Goal: Task Accomplishment & Management: Manage account settings

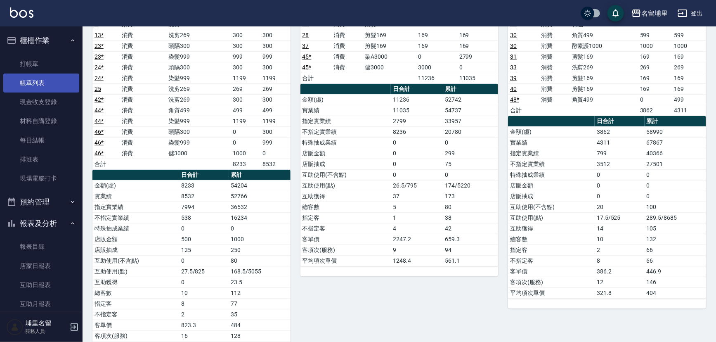
scroll to position [75, 0]
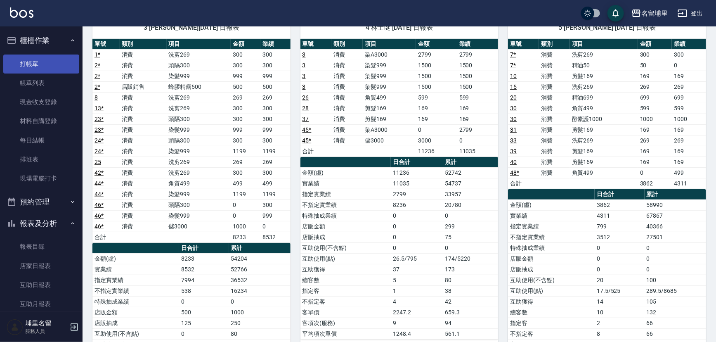
click at [35, 66] on link "打帳單" at bounding box center [41, 63] width 76 height 19
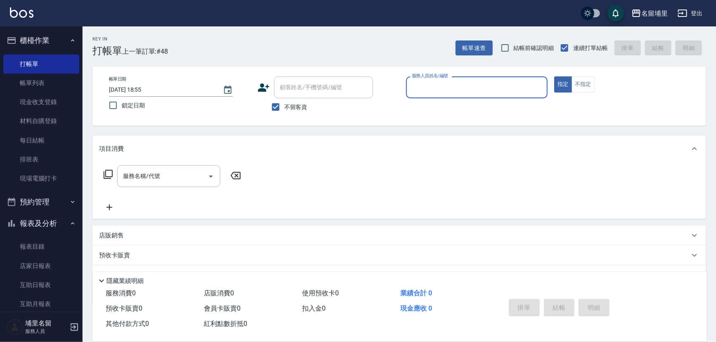
click at [473, 88] on input "服務人員姓名/編號" at bounding box center [477, 87] width 135 height 14
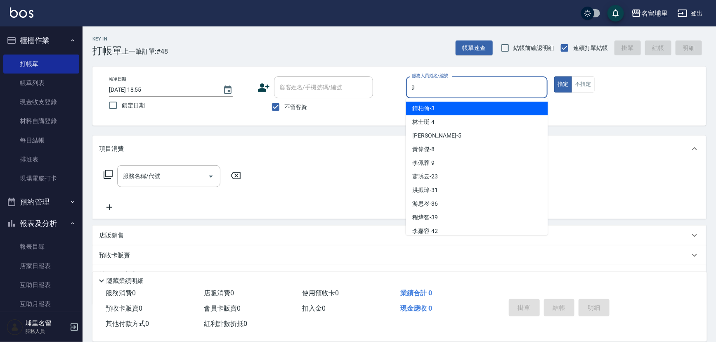
type input "[PERSON_NAME]-9"
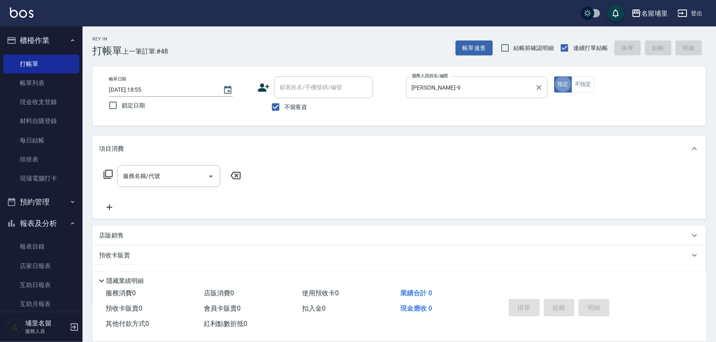
type button "true"
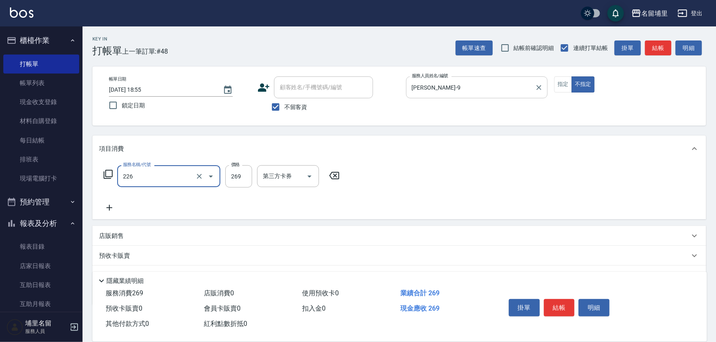
type input "洗剪269(226)"
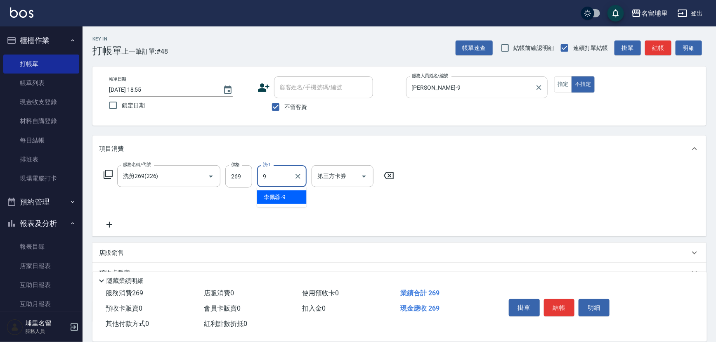
type input "[PERSON_NAME]-9"
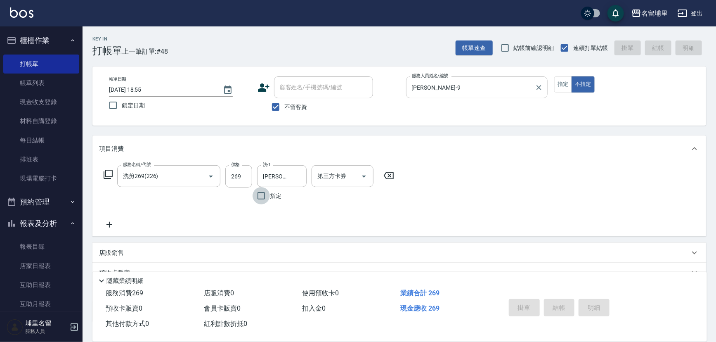
type input "[DATE] 18:56"
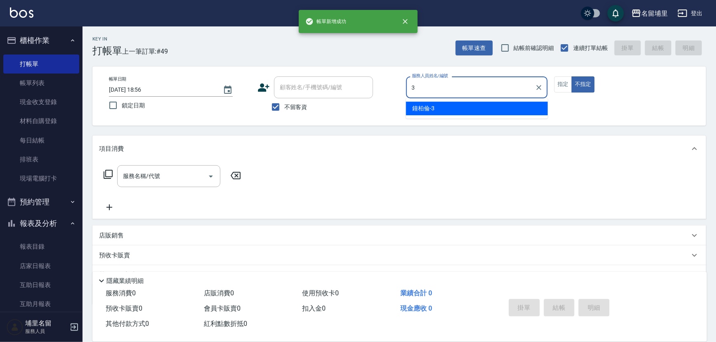
type input "[PERSON_NAME]-3"
type button "false"
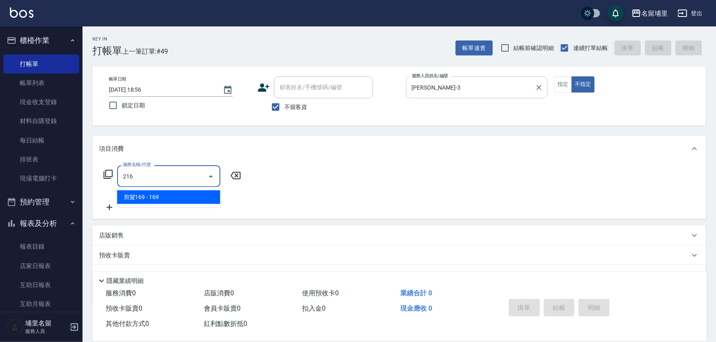
type input "剪髮169(216)"
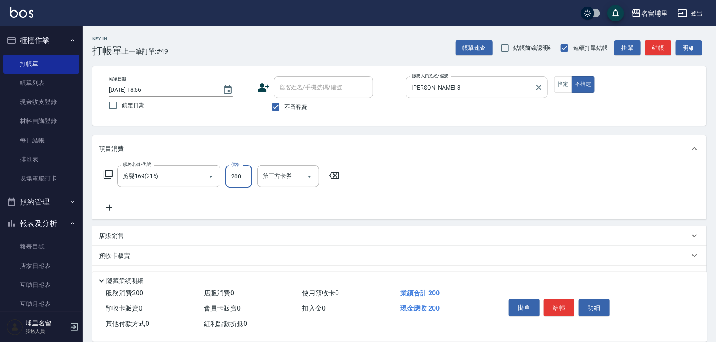
type input "200"
click at [563, 78] on button "指定" at bounding box center [563, 84] width 18 height 16
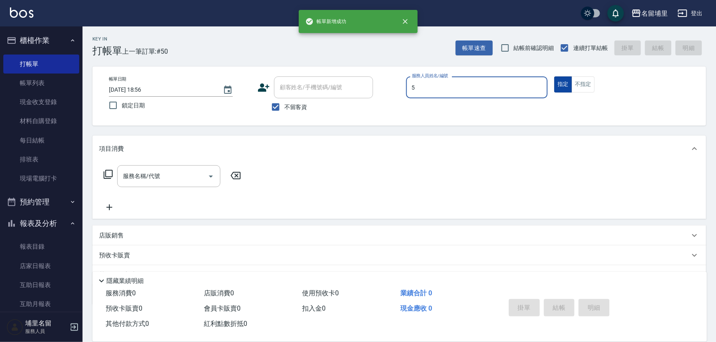
type input "[PERSON_NAME]-5"
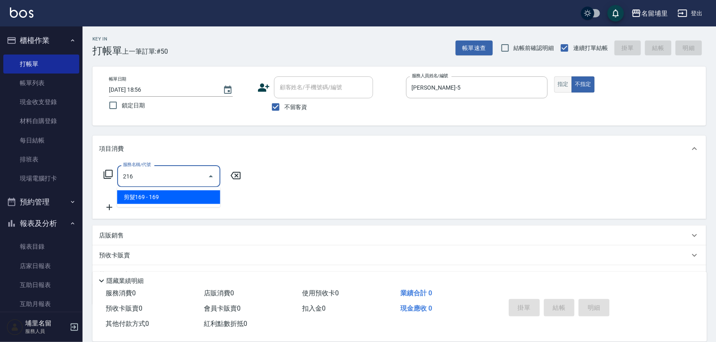
type input "剪髮169(216)"
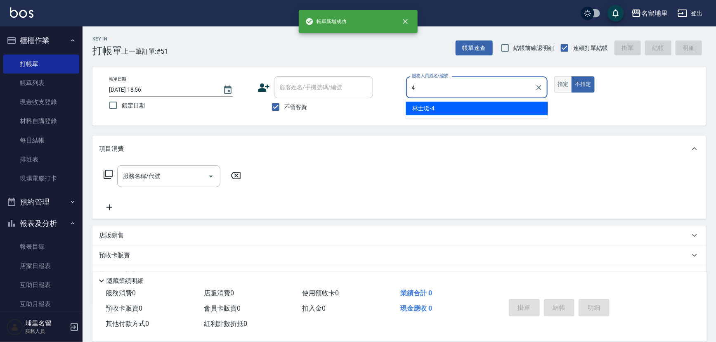
type input "林士珽-4"
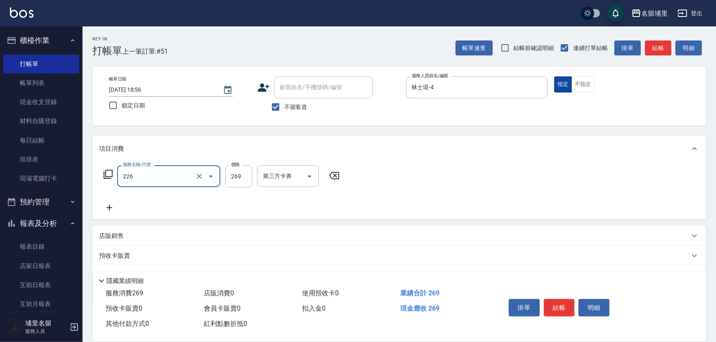
type input "洗剪269(226)"
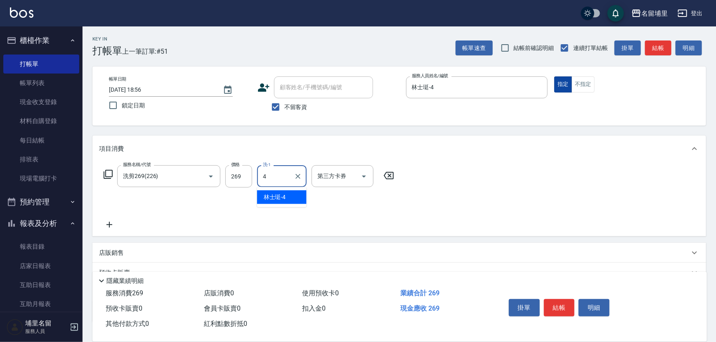
type input "林士珽-4"
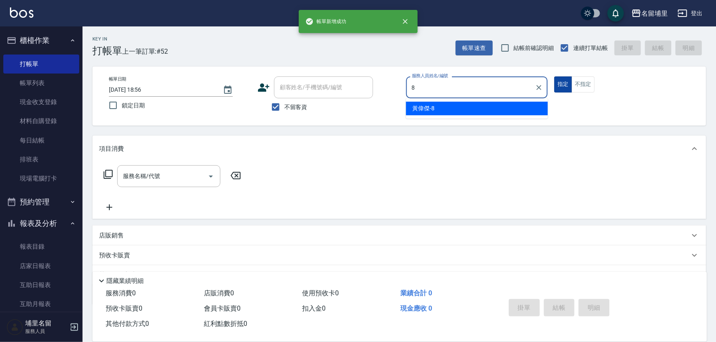
type input "[PERSON_NAME]-8"
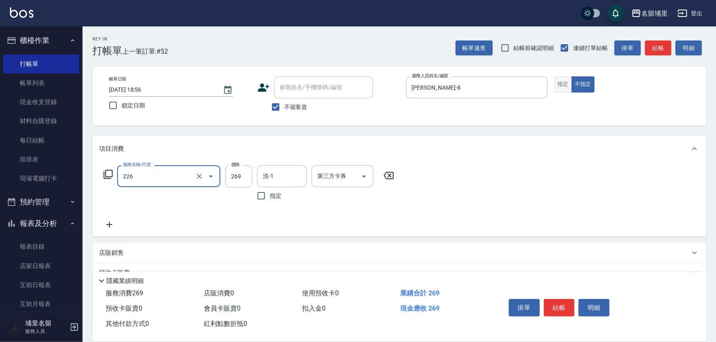
type input "洗剪269(226)"
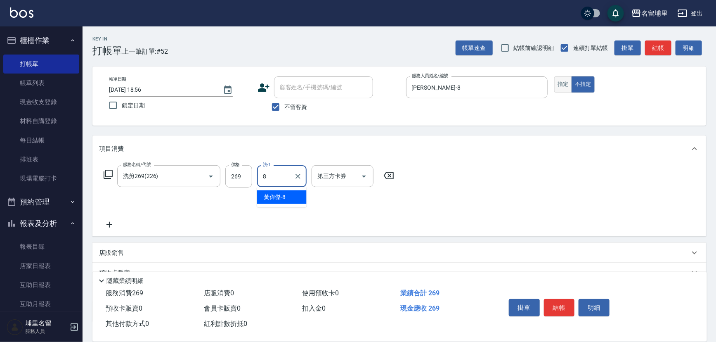
type input "[PERSON_NAME]-8"
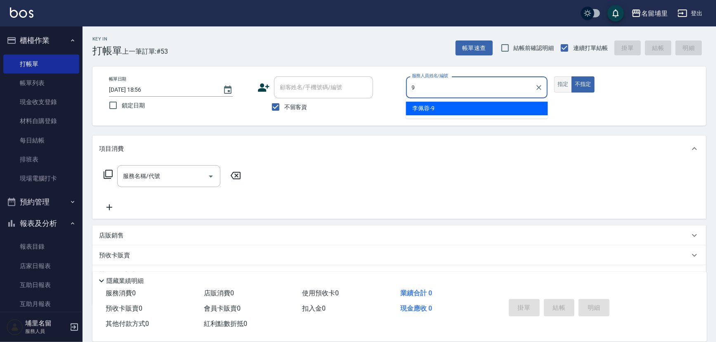
type input "[PERSON_NAME]-9"
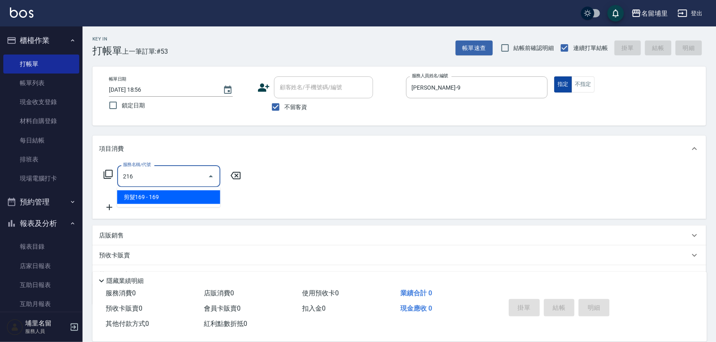
type input "剪髮169(216)"
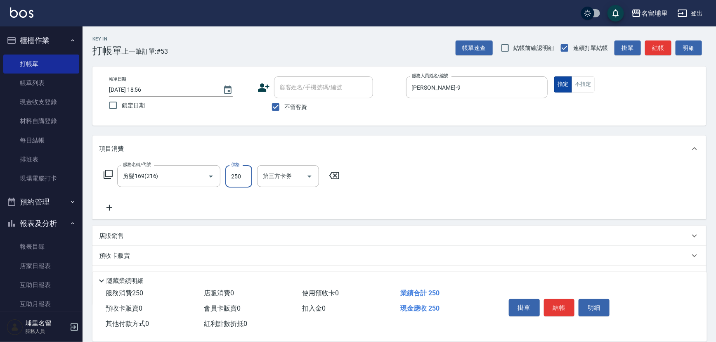
type input "250"
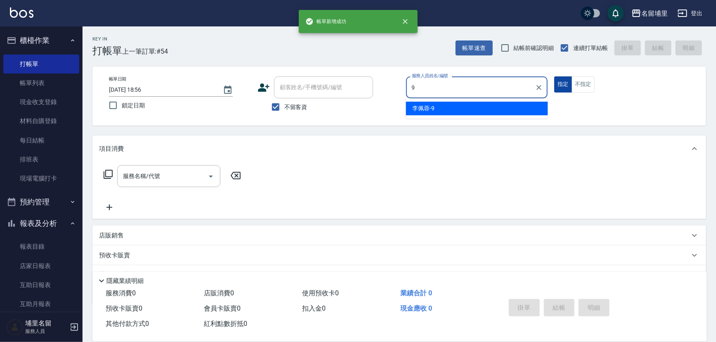
type input "[PERSON_NAME]-9"
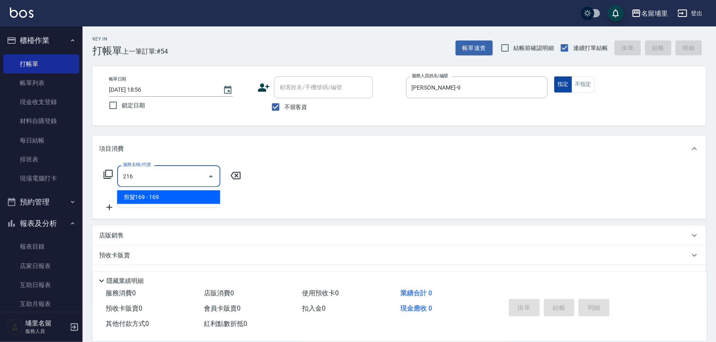
type input "剪髮169(216)"
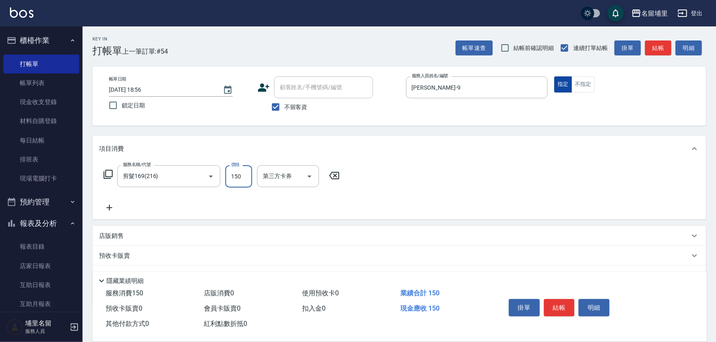
type input "150"
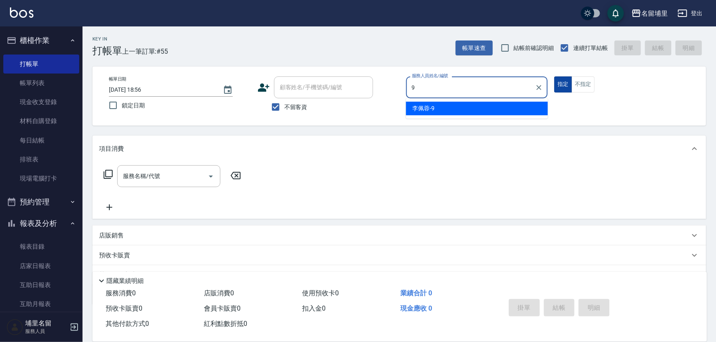
type input "[PERSON_NAME]-9"
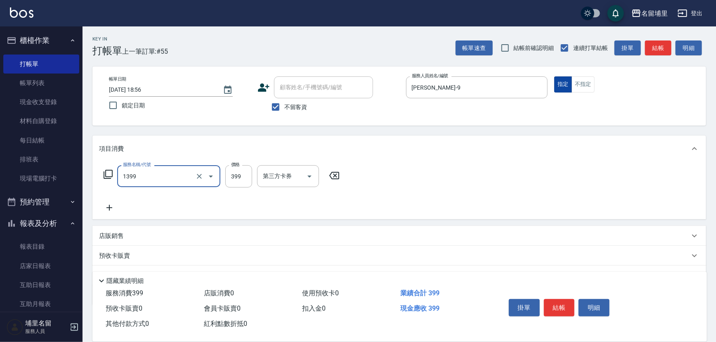
type input "海鹽洗髮399(1399)"
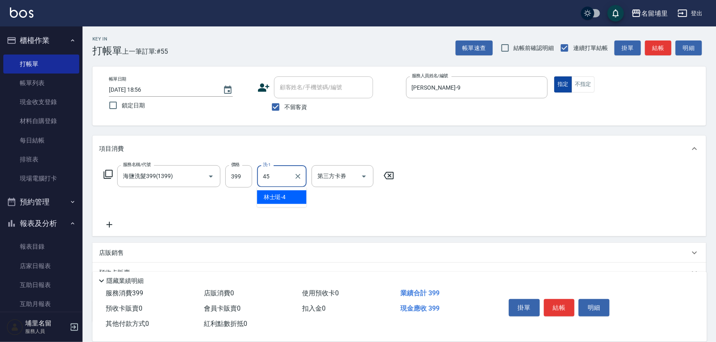
type input "[PERSON_NAME]-45"
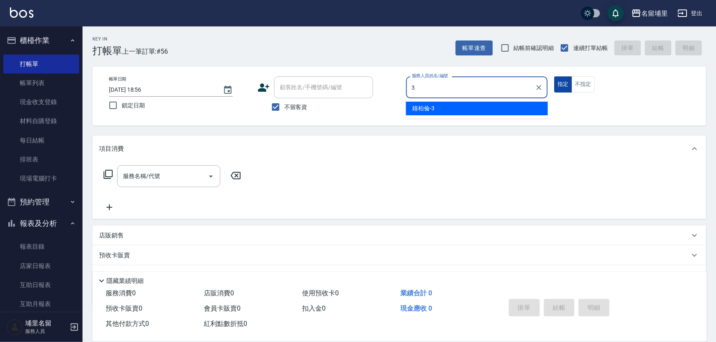
type input "[PERSON_NAME]-3"
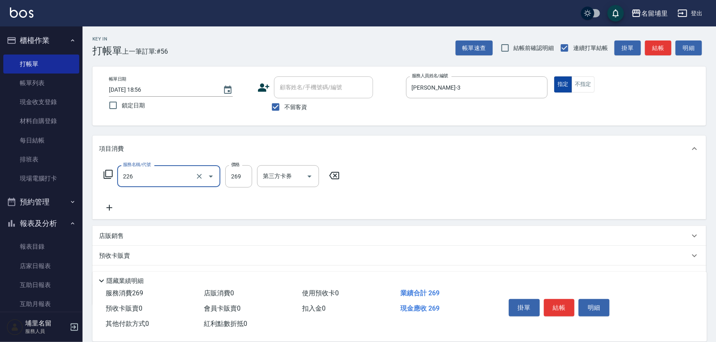
type input "洗剪269(226)"
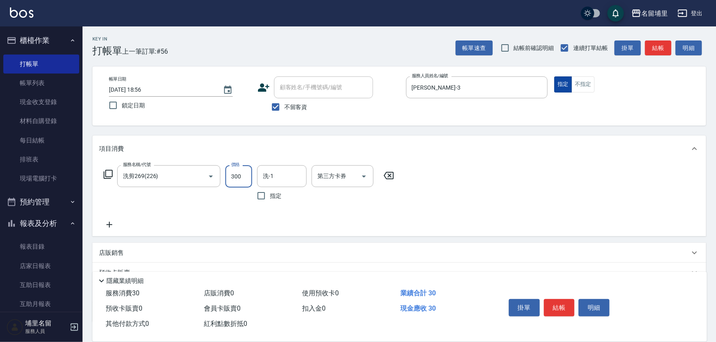
type input "300"
type input "[PERSON_NAME]-45"
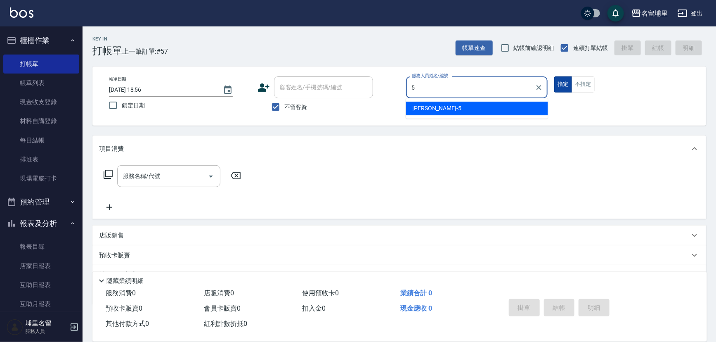
type input "[PERSON_NAME]-5"
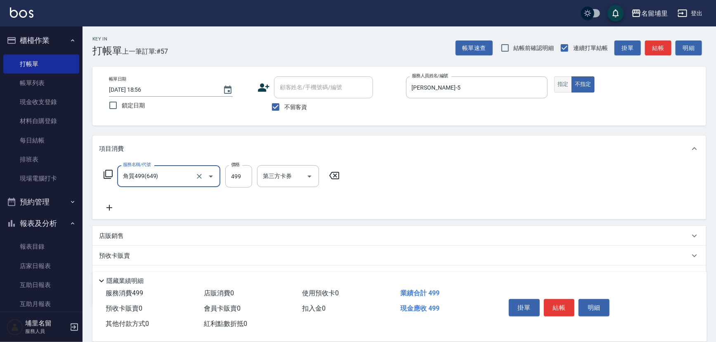
type input "角質499(649)"
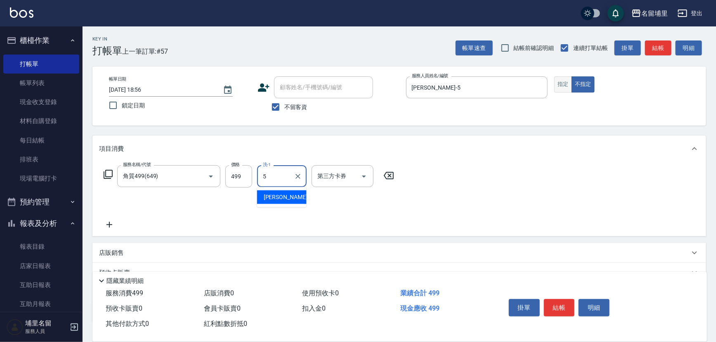
type input "[PERSON_NAME]-5"
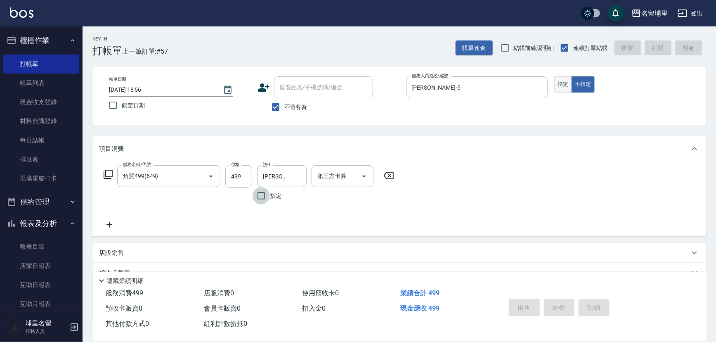
type input "[DATE] 18:57"
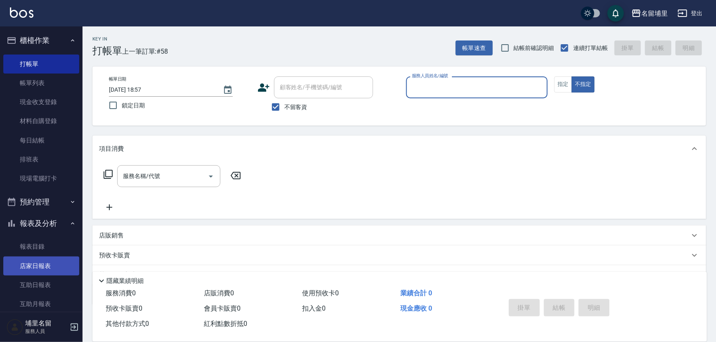
click at [46, 264] on link "店家日報表" at bounding box center [41, 265] width 76 height 19
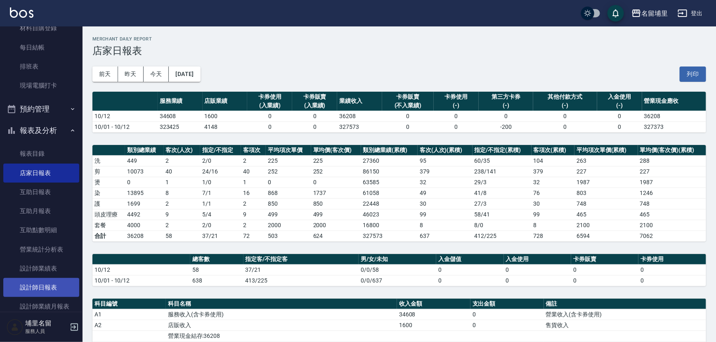
scroll to position [112, 0]
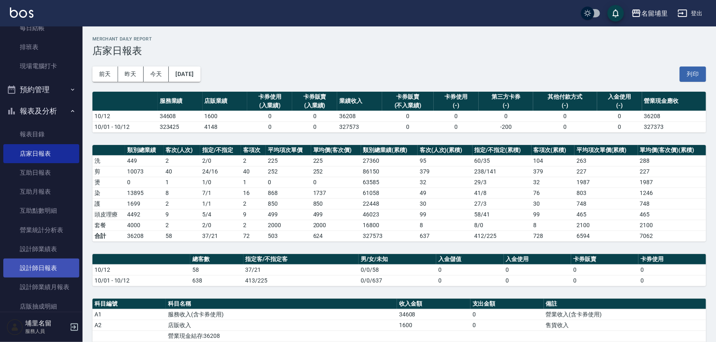
click at [49, 269] on link "設計師日報表" at bounding box center [41, 267] width 76 height 19
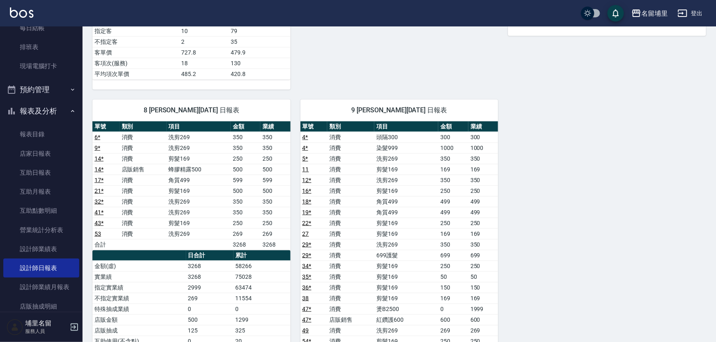
scroll to position [487, 0]
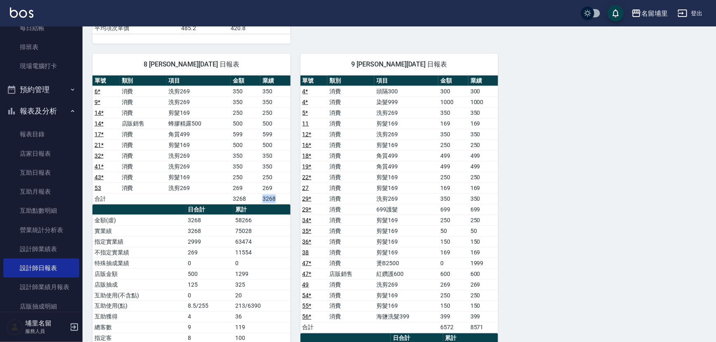
drag, startPoint x: 261, startPoint y: 196, endPoint x: 284, endPoint y: 194, distance: 23.2
click at [284, 194] on td "3268" at bounding box center [275, 198] width 30 height 11
drag, startPoint x: 280, startPoint y: 196, endPoint x: 254, endPoint y: 194, distance: 26.1
click at [254, 194] on tr "合計 3268 3268" at bounding box center [191, 198] width 198 height 11
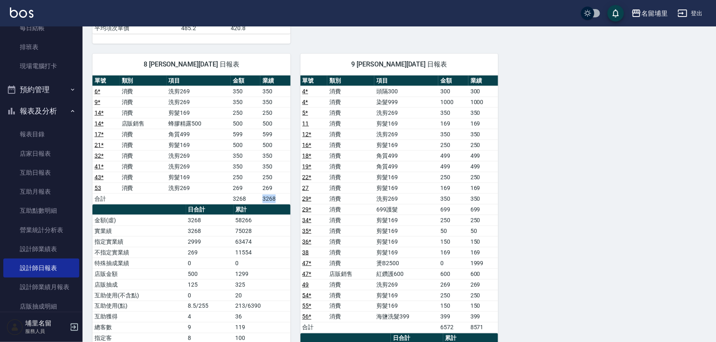
click at [254, 194] on td "3268" at bounding box center [246, 198] width 30 height 11
drag, startPoint x: 260, startPoint y: 196, endPoint x: 276, endPoint y: 195, distance: 16.5
click at [276, 195] on tr "合計 3268 3268" at bounding box center [191, 198] width 198 height 11
click at [276, 195] on td "3268" at bounding box center [275, 198] width 30 height 11
click at [54, 150] on link "店家日報表" at bounding box center [41, 153] width 76 height 19
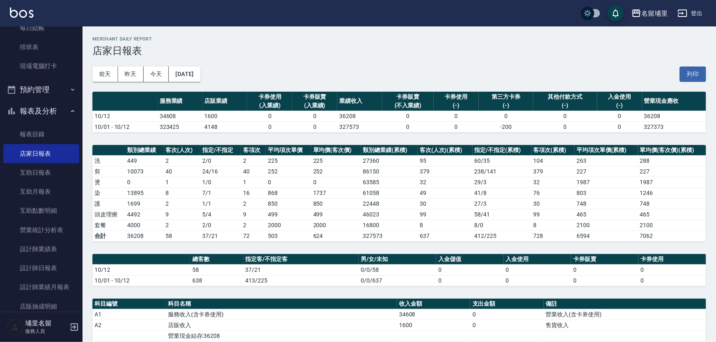
click at [282, 140] on div "名留埔里 [DATE] 店家日報表 列印時間： [DATE][PHONE_NUMBER]:57 Merchant Daily Report 店家日報表 [DA…" at bounding box center [399, 258] width 633 height 465
drag, startPoint x: 222, startPoint y: 129, endPoint x: 181, endPoint y: 127, distance: 40.9
click at [222, 129] on td "4148" at bounding box center [225, 126] width 45 height 11
drag, startPoint x: 158, startPoint y: 112, endPoint x: 229, endPoint y: 115, distance: 70.6
click at [229, 115] on tr "10/12 34608 1600 0 0 36208 0 0 0 0 0 36208" at bounding box center [399, 116] width 614 height 11
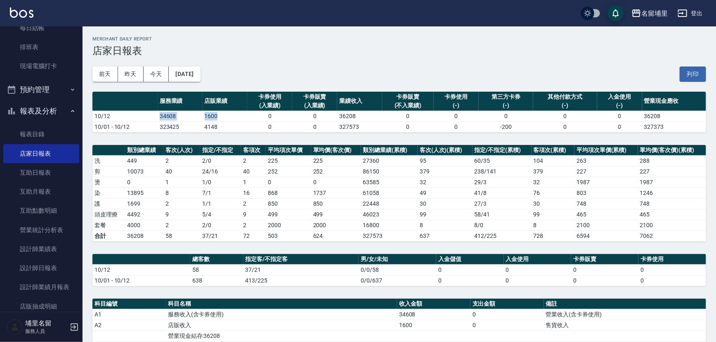
click at [223, 118] on td "1600" at bounding box center [225, 116] width 45 height 11
drag, startPoint x: 49, startPoint y: 265, endPoint x: 73, endPoint y: 257, distance: 24.8
click at [50, 265] on link "設計師日報表" at bounding box center [41, 267] width 76 height 19
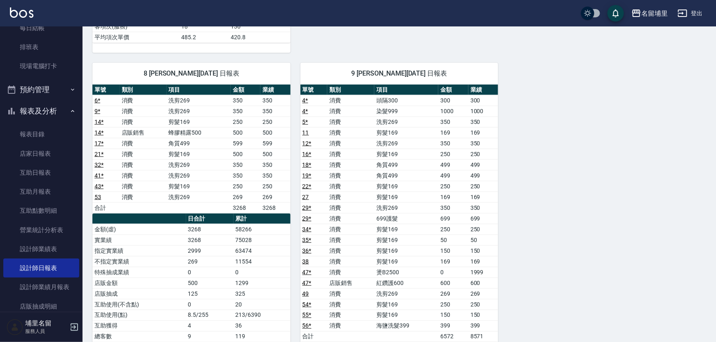
scroll to position [525, 0]
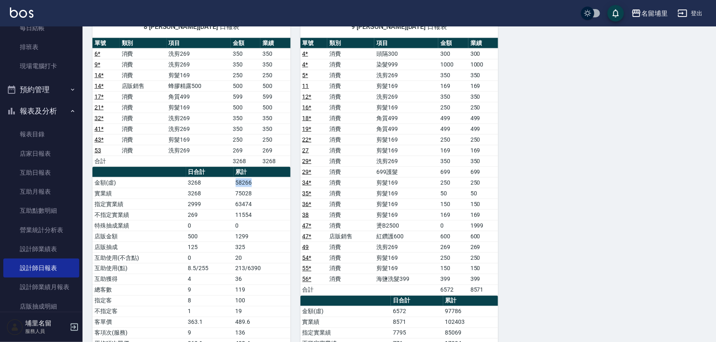
drag, startPoint x: 210, startPoint y: 176, endPoint x: 259, endPoint y: 182, distance: 49.5
click at [259, 182] on tr "金額(虛) 3268 58266" at bounding box center [191, 182] width 198 height 11
click at [259, 182] on td "58266" at bounding box center [262, 182] width 57 height 11
drag, startPoint x: 261, startPoint y: 190, endPoint x: 223, endPoint y: 189, distance: 38.4
click at [223, 189] on tr "實業績 3268 75028" at bounding box center [191, 193] width 198 height 11
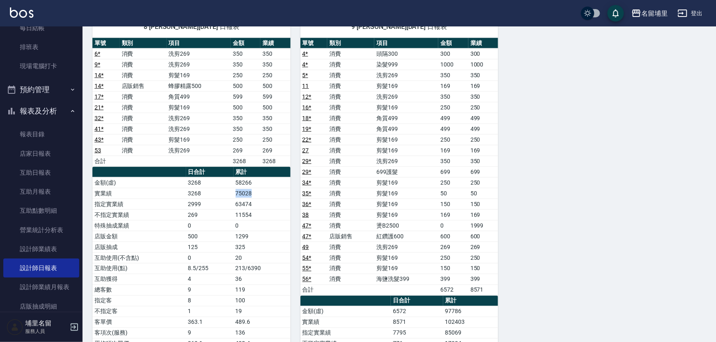
click at [223, 189] on td "3268" at bounding box center [209, 193] width 47 height 11
drag, startPoint x: 223, startPoint y: 190, endPoint x: 269, endPoint y: 191, distance: 46.2
click at [269, 191] on tr "實業績 3268 75028" at bounding box center [191, 193] width 198 height 11
click at [269, 191] on td "75028" at bounding box center [262, 193] width 57 height 11
drag, startPoint x: 270, startPoint y: 196, endPoint x: 226, endPoint y: 191, distance: 44.4
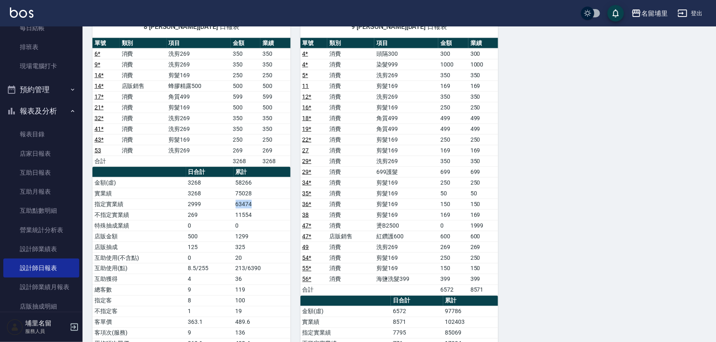
click at [227, 198] on tr "指定實業績 2999 63474" at bounding box center [191, 203] width 198 height 11
click at [226, 191] on td "3268" at bounding box center [209, 193] width 47 height 11
drag, startPoint x: 226, startPoint y: 190, endPoint x: 273, endPoint y: 198, distance: 48.2
click at [273, 198] on tbody "金額(虛) 3268 58266 實業績 3268 75028 指定實業績 2999 63474 不指定實業績 269 11554 特殊抽成業績 0 0 店販…" at bounding box center [191, 263] width 198 height 172
click at [273, 198] on td "63474" at bounding box center [262, 203] width 57 height 11
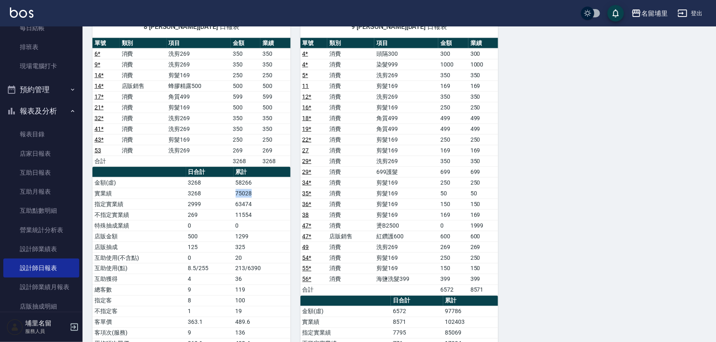
drag, startPoint x: 273, startPoint y: 194, endPoint x: 214, endPoint y: 189, distance: 59.2
click at [214, 189] on tr "實業績 3268 75028" at bounding box center [191, 193] width 198 height 11
click at [214, 189] on td "3268" at bounding box center [209, 193] width 47 height 11
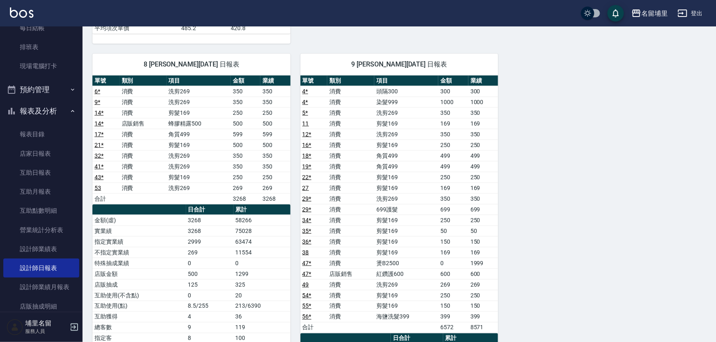
drag, startPoint x: 391, startPoint y: 215, endPoint x: 423, endPoint y: 223, distance: 32.6
click at [392, 215] on td "剪髮169" at bounding box center [406, 220] width 64 height 11
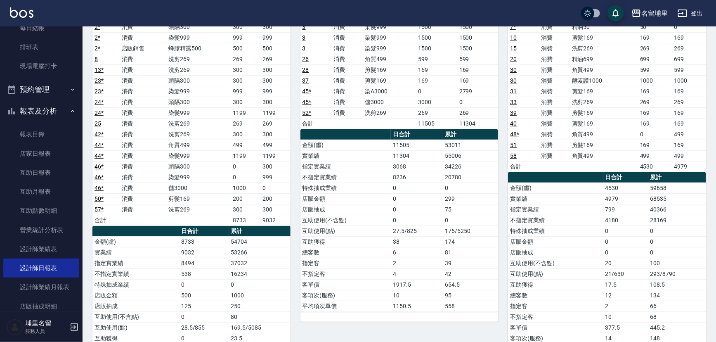
scroll to position [112, 0]
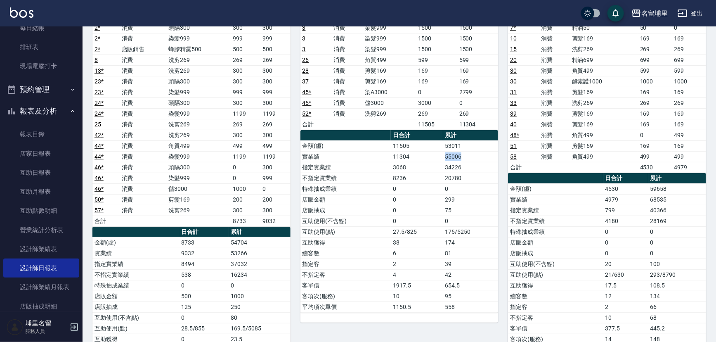
drag, startPoint x: 436, startPoint y: 157, endPoint x: 468, endPoint y: 155, distance: 31.8
click at [468, 155] on tr "實業績 11304 55006" at bounding box center [399, 156] width 198 height 11
click at [468, 154] on td "55006" at bounding box center [470, 156] width 55 height 11
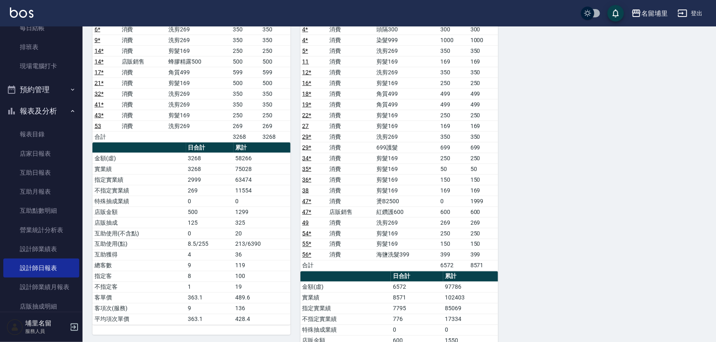
scroll to position [562, 0]
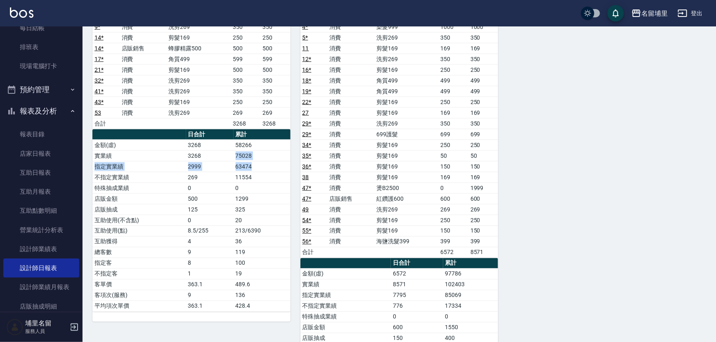
drag, startPoint x: 269, startPoint y: 158, endPoint x: 216, endPoint y: 153, distance: 52.7
click at [216, 153] on tbody "金額(虛) 3268 58266 實業績 3268 75028 指定實業績 2999 63474 不指定實業績 269 11554 特殊抽成業績 0 0 店販…" at bounding box center [191, 225] width 198 height 172
click at [216, 153] on td "3268" at bounding box center [209, 155] width 47 height 11
drag, startPoint x: 218, startPoint y: 149, endPoint x: 281, endPoint y: 148, distance: 62.7
click at [281, 150] on tr "實業績 3268 75028" at bounding box center [191, 155] width 198 height 11
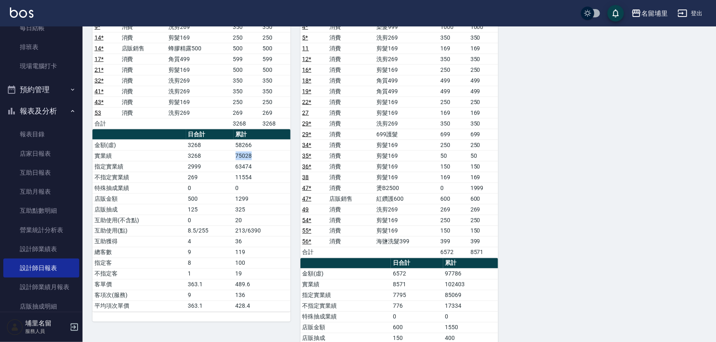
click at [281, 150] on td "75028" at bounding box center [262, 155] width 57 height 11
click at [42, 153] on link "店家日報表" at bounding box center [41, 153] width 76 height 19
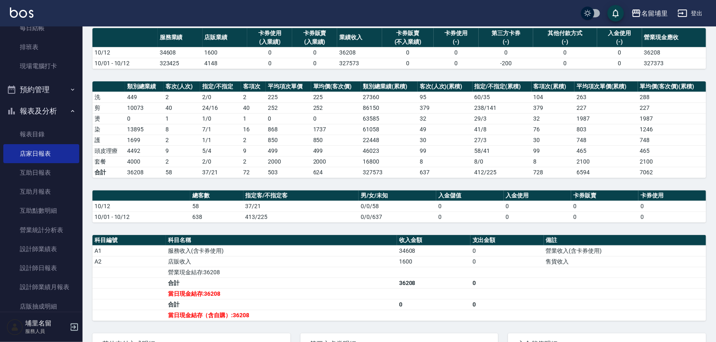
scroll to position [112, 0]
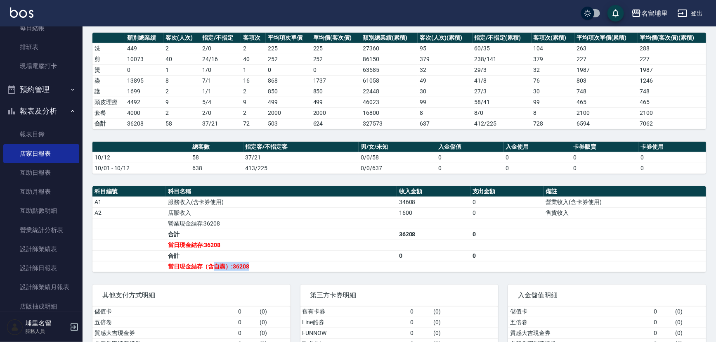
drag, startPoint x: 255, startPoint y: 264, endPoint x: 217, endPoint y: 261, distance: 38.9
click at [216, 262] on td "當日現金結存（含自購）:36208" at bounding box center [281, 266] width 231 height 11
drag, startPoint x: 217, startPoint y: 261, endPoint x: 226, endPoint y: 259, distance: 9.2
click at [217, 261] on td "當日現金結存（含自購）:36208" at bounding box center [281, 266] width 231 height 11
click at [232, 261] on td "當日現金結存（含自購）:36208" at bounding box center [281, 266] width 231 height 11
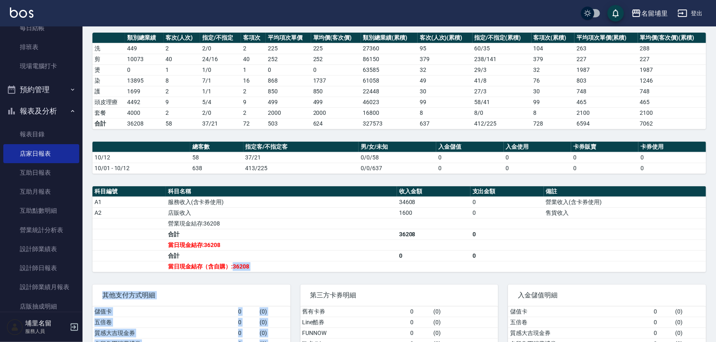
drag, startPoint x: 232, startPoint y: 263, endPoint x: 292, endPoint y: 273, distance: 60.6
click at [292, 273] on div "名留埔里 [DATE] 店家日報表 列印時間： [DATE][PHONE_NUMBER]:58 Merchant Daily Report 店家日報表 [DA…" at bounding box center [399, 146] width 633 height 465
click at [292, 274] on div "第三方卡券明細 舊有卡券 0 ( 0 ) Line酷券 0 ( 0 ) FUNNOW 0 ( 0 ) 歐卡/Momo 0 ( 0 ) 儲值卡 0 ( 6596…" at bounding box center [395, 321] width 208 height 95
click at [291, 268] on td "當日現金結存（含自購）:36208" at bounding box center [281, 266] width 231 height 11
drag, startPoint x: 270, startPoint y: 267, endPoint x: 229, endPoint y: 267, distance: 41.3
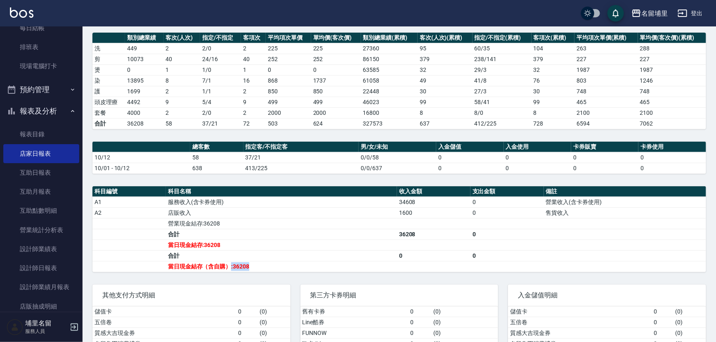
click at [229, 267] on td "當日現金結存（含自購）:36208" at bounding box center [281, 266] width 231 height 11
click at [229, 266] on td "當日現金結存（含自購）:36208" at bounding box center [281, 266] width 231 height 11
click at [235, 264] on td "當日現金結存（含自購）:36208" at bounding box center [281, 266] width 231 height 11
drag, startPoint x: 233, startPoint y: 265, endPoint x: 281, endPoint y: 265, distance: 47.5
click at [281, 265] on td "當日現金結存（含自購）:36208" at bounding box center [281, 266] width 231 height 11
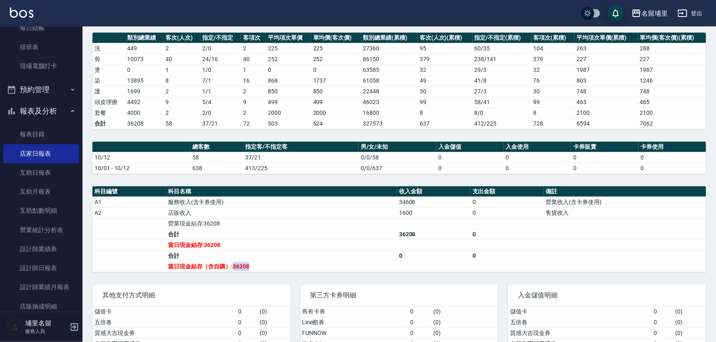
click at [281, 265] on td "當日現金結存（含自購）:36208" at bounding box center [281, 266] width 231 height 11
click at [28, 258] on link "設計師日報表" at bounding box center [41, 267] width 76 height 19
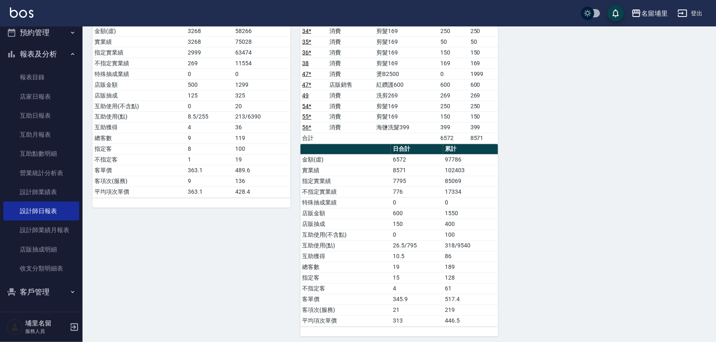
scroll to position [677, 0]
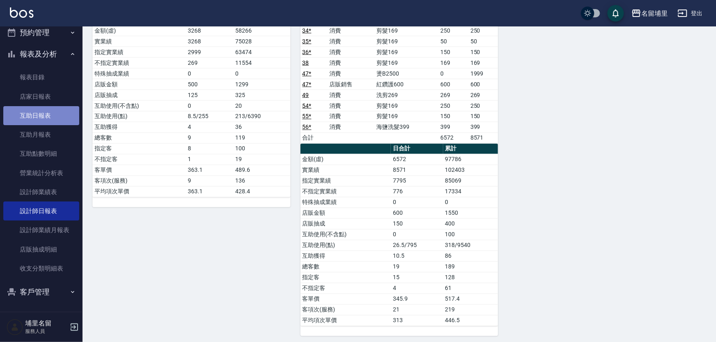
click at [41, 121] on link "互助日報表" at bounding box center [41, 115] width 76 height 19
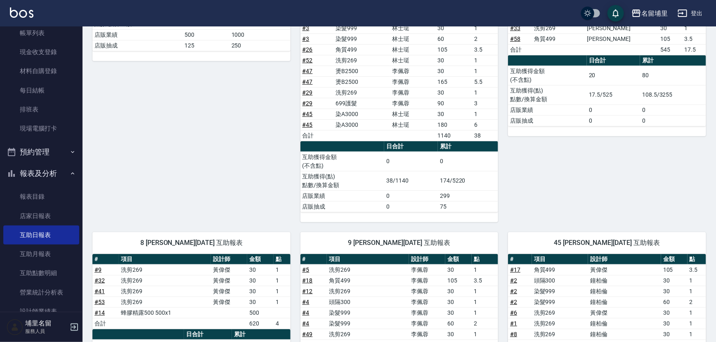
scroll to position [19, 0]
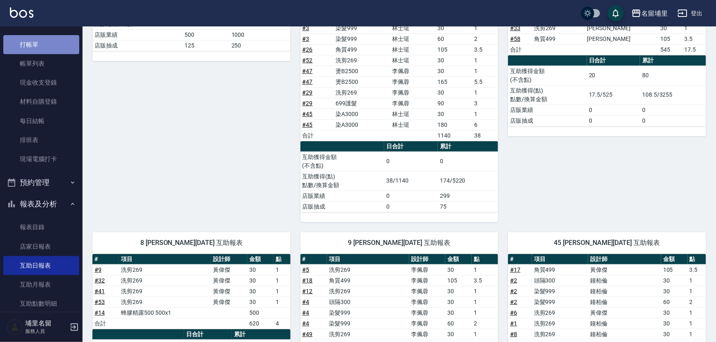
click at [59, 45] on link "打帳單" at bounding box center [41, 44] width 76 height 19
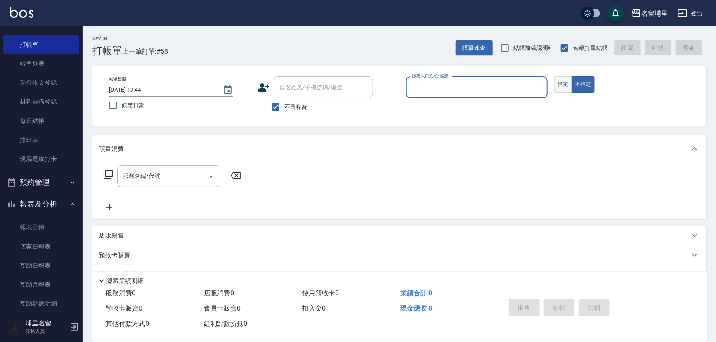
click at [562, 86] on button "指定" at bounding box center [563, 84] width 18 height 16
click at [468, 98] on p at bounding box center [477, 102] width 142 height 9
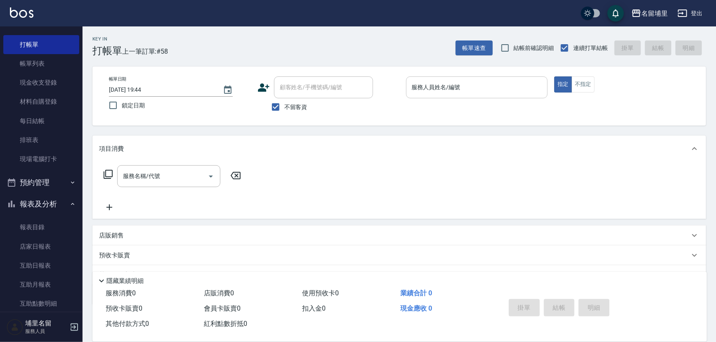
click at [482, 86] on input "服務人員姓名/編號" at bounding box center [477, 87] width 135 height 14
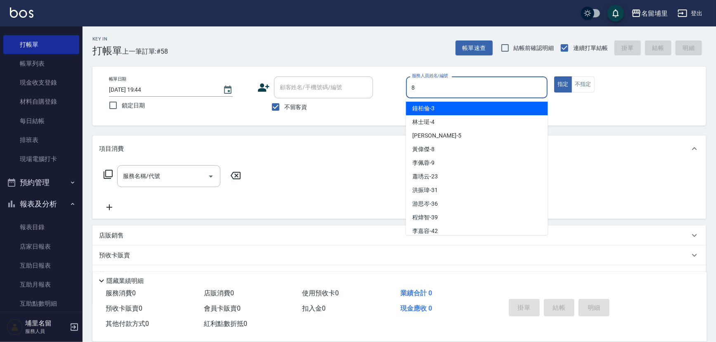
type input "[PERSON_NAME]-8"
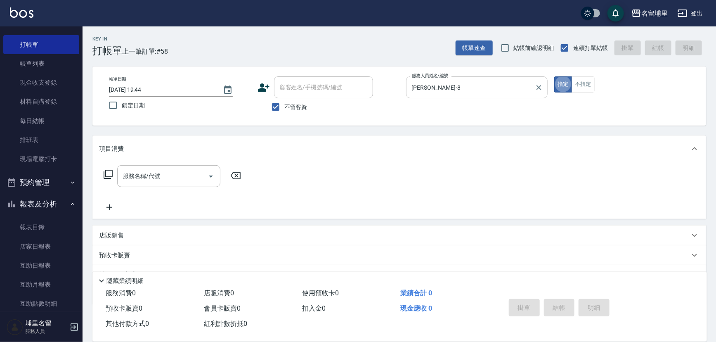
type button "true"
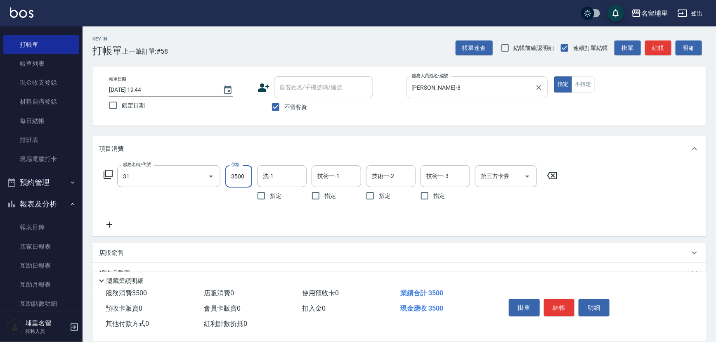
type input "燙A3500(31)"
type input "2899"
type input "[PERSON_NAME]-45"
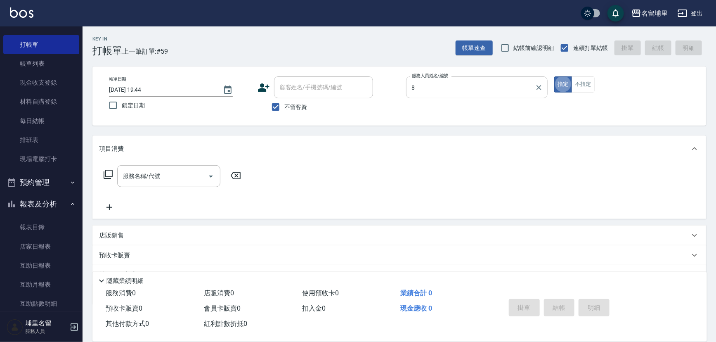
type input "[PERSON_NAME]-8"
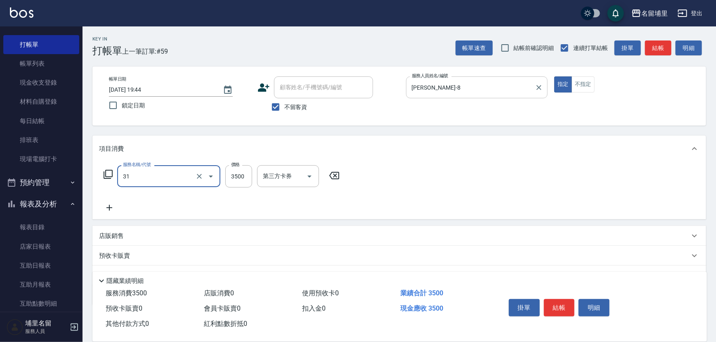
type input "燙A3500(31)"
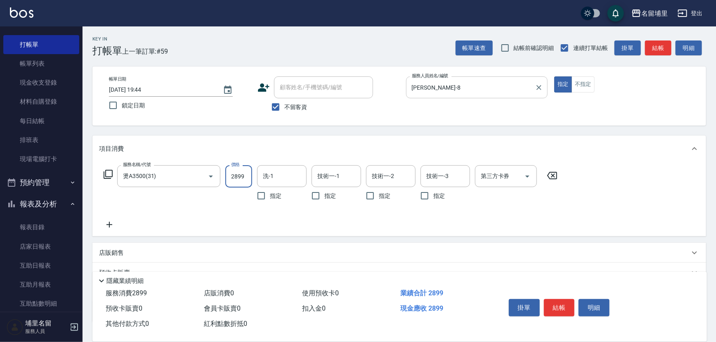
type input "2899"
type input "[PERSON_NAME]-45"
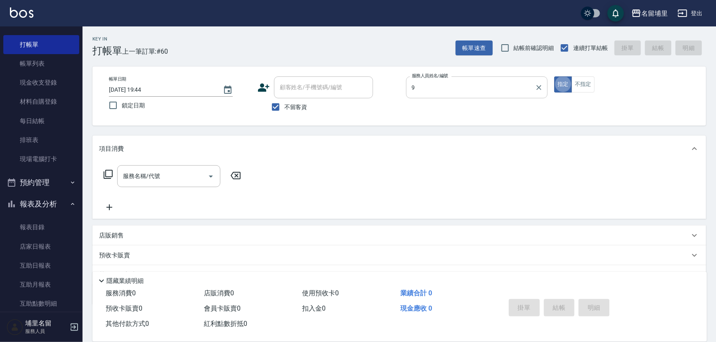
type input "[PERSON_NAME]-9"
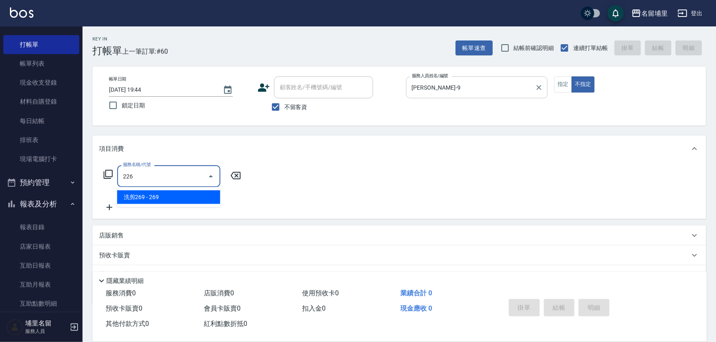
type input "洗剪269(226)"
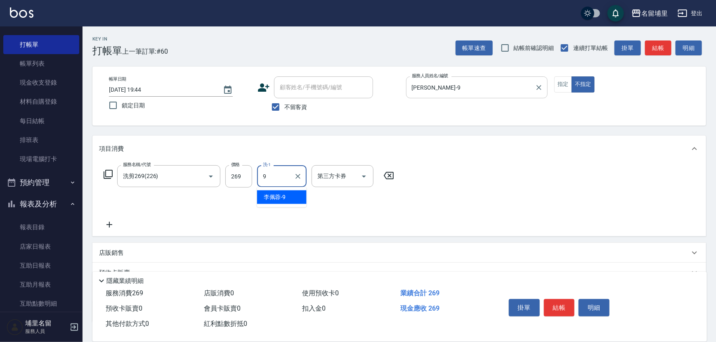
type input "[PERSON_NAME]-9"
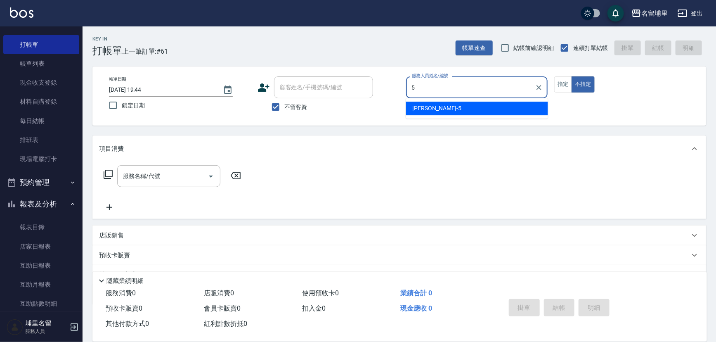
type input "[PERSON_NAME]-5"
type button "false"
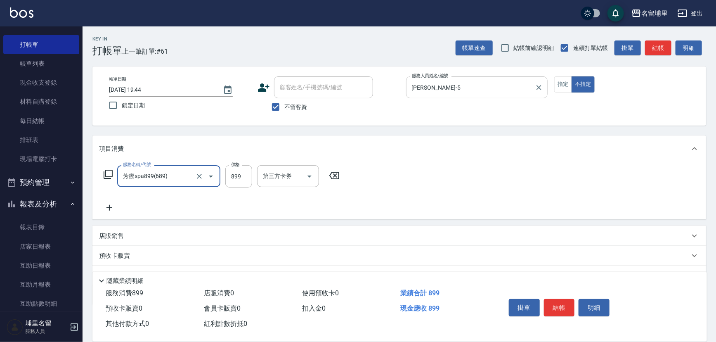
type input "芳療spa899(689)"
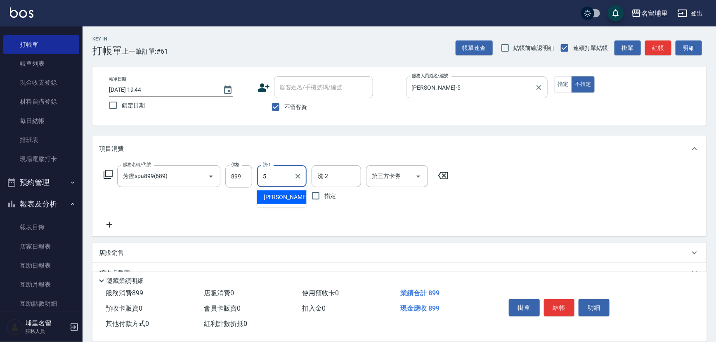
type input "[PERSON_NAME]-5"
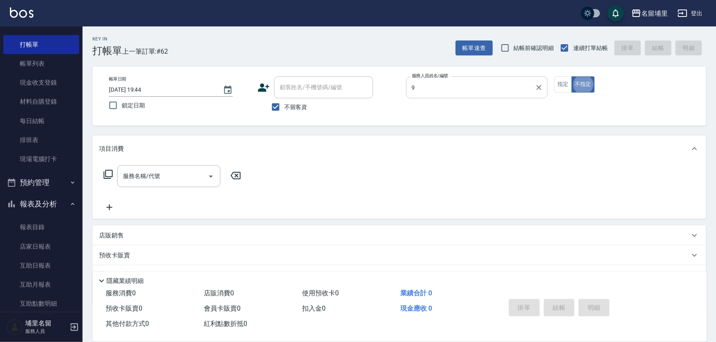
type input "[PERSON_NAME]-9"
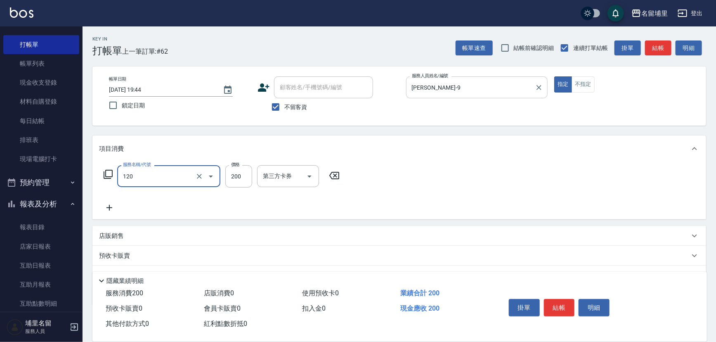
type input "New洗200(120)"
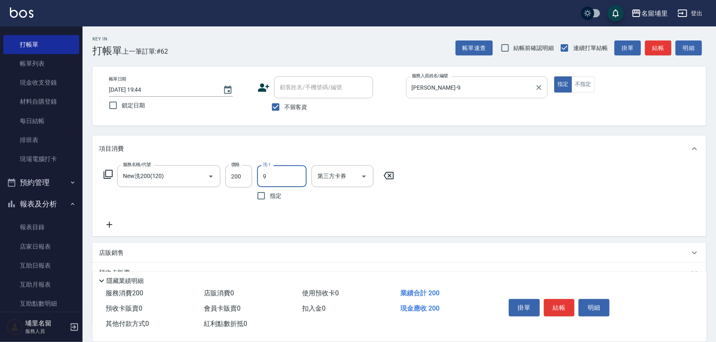
type input "[PERSON_NAME]-9"
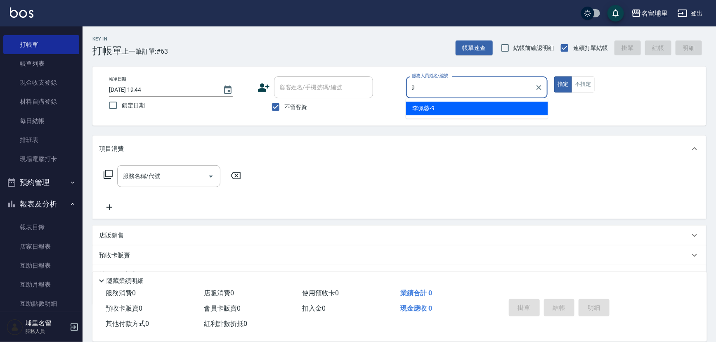
type input "[PERSON_NAME]-9"
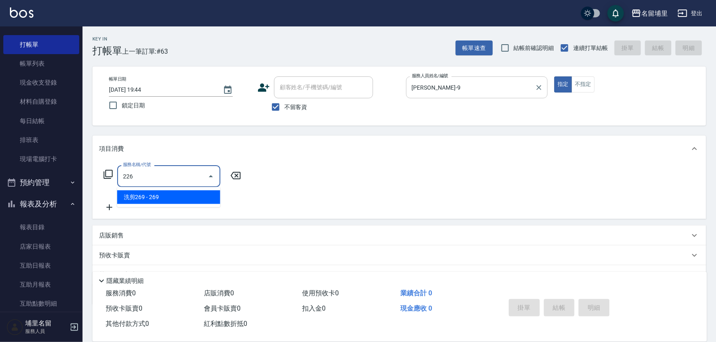
type input "洗剪269(226)"
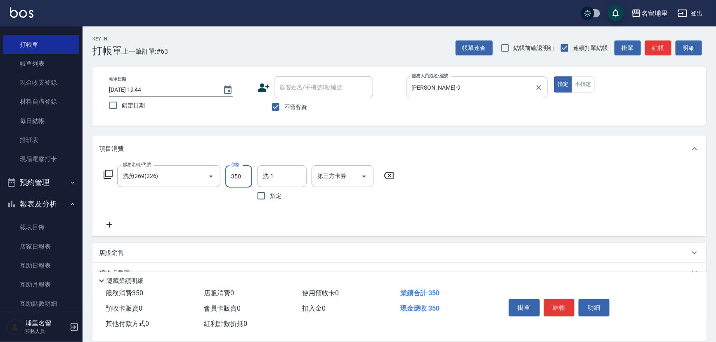
type input "350"
type input "[PERSON_NAME]-9"
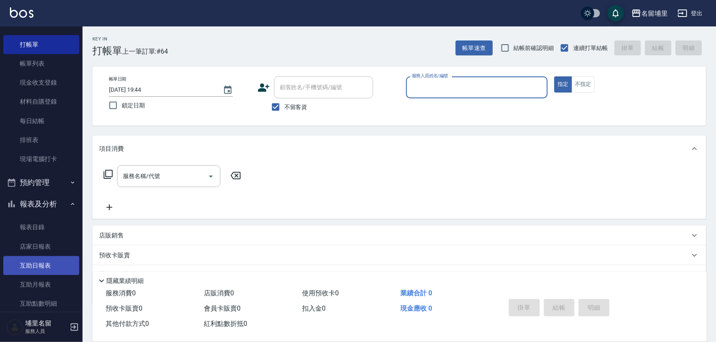
click at [49, 268] on link "互助日報表" at bounding box center [41, 265] width 76 height 19
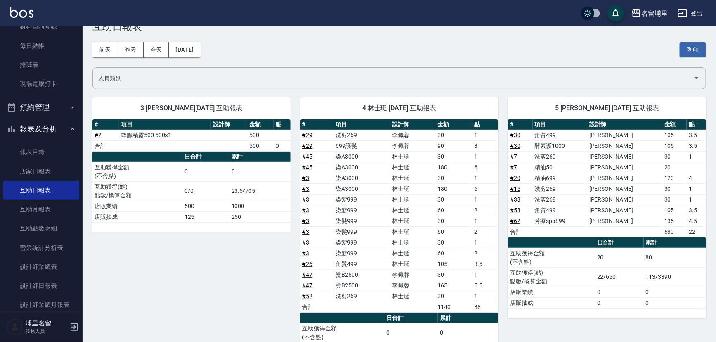
scroll to position [37, 0]
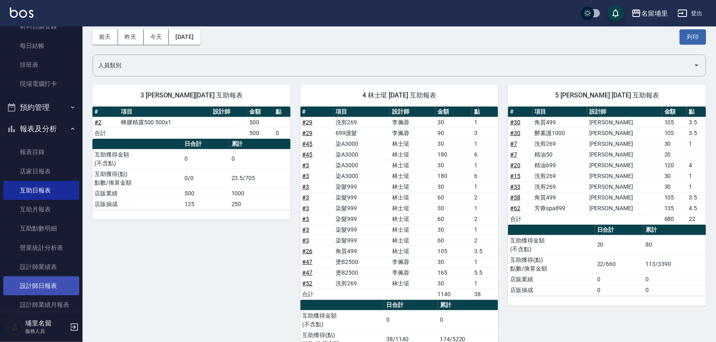
click at [34, 293] on link "設計師日報表" at bounding box center [41, 285] width 76 height 19
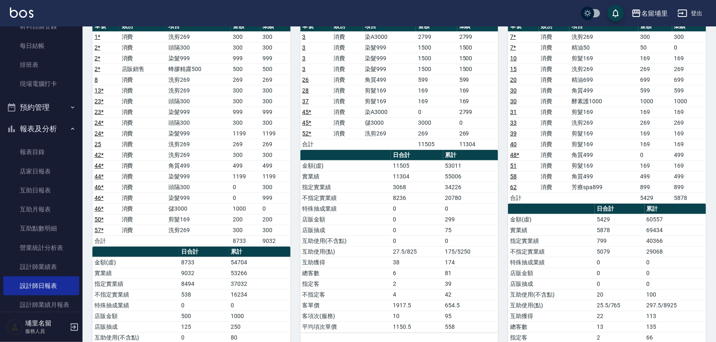
scroll to position [37, 0]
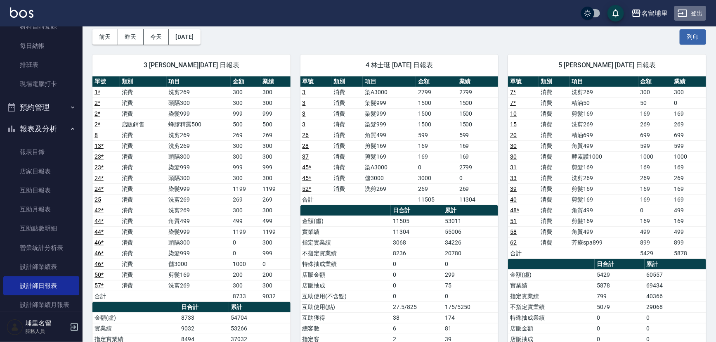
click at [688, 10] on button "登出" at bounding box center [690, 13] width 32 height 15
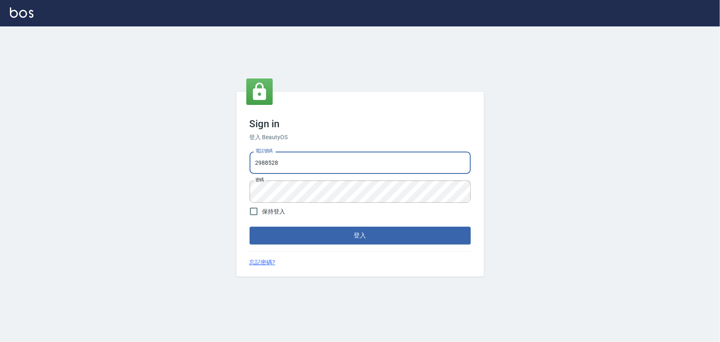
click at [202, 158] on div "Sign in 登入 BeautyOS 電話號碼 2988528 電話號碼 密碼 密碼 保持登入 登入 忘記密碼?" at bounding box center [360, 183] width 720 height 315
type input "2306457"
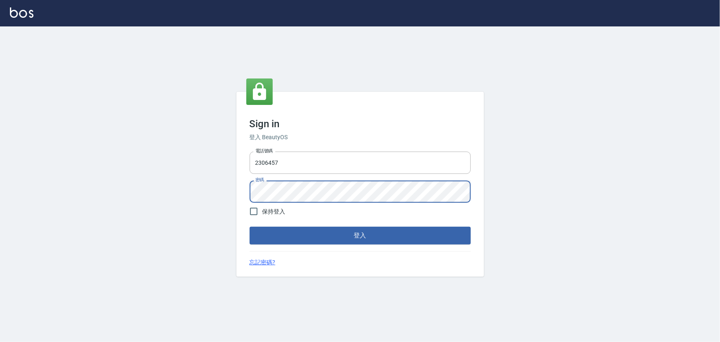
click at [157, 186] on div "Sign in 登入 BeautyOS 電話號碼 2306457 電話號碼 密碼 密碼 保持登入 登入 忘記密碼?" at bounding box center [360, 183] width 720 height 315
click at [250, 227] on button "登入" at bounding box center [360, 235] width 221 height 17
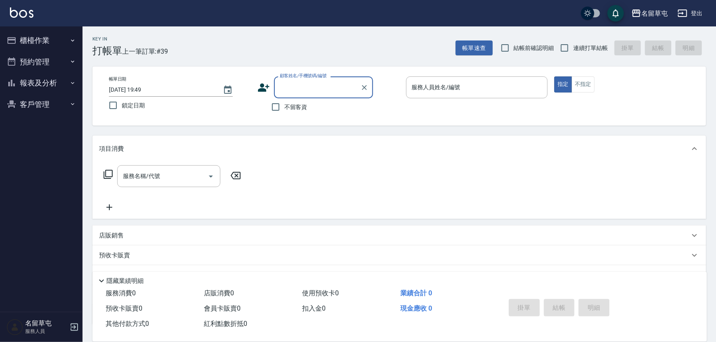
click at [42, 85] on button "報表及分析" at bounding box center [41, 82] width 76 height 21
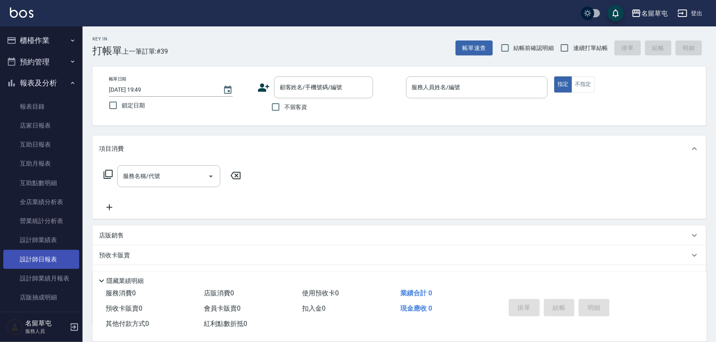
click at [49, 259] on link "設計師日報表" at bounding box center [41, 259] width 76 height 19
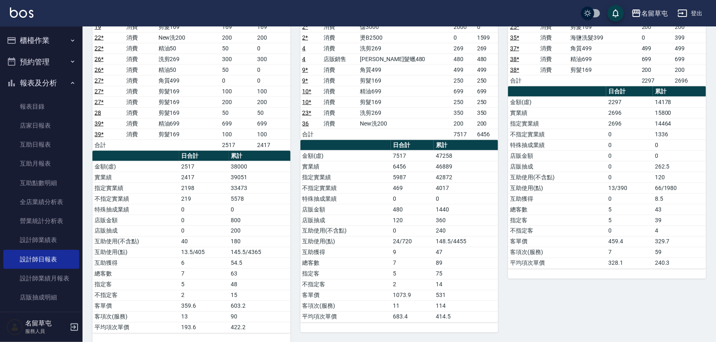
scroll to position [487, 0]
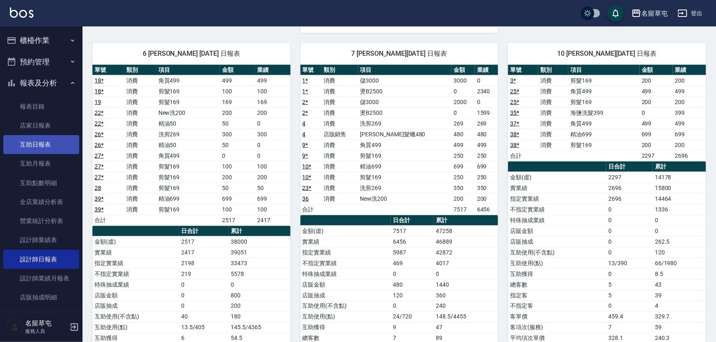
click at [39, 150] on link "互助日報表" at bounding box center [41, 144] width 76 height 19
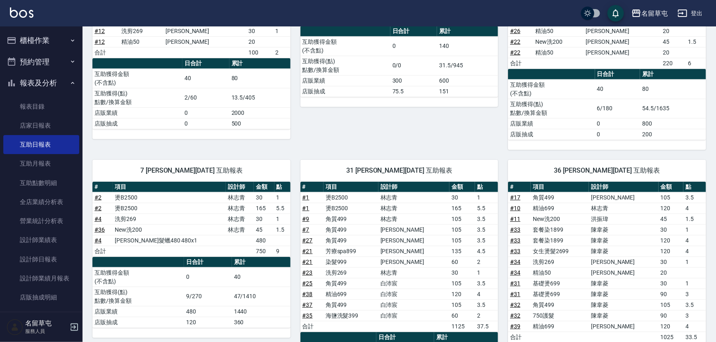
scroll to position [239, 0]
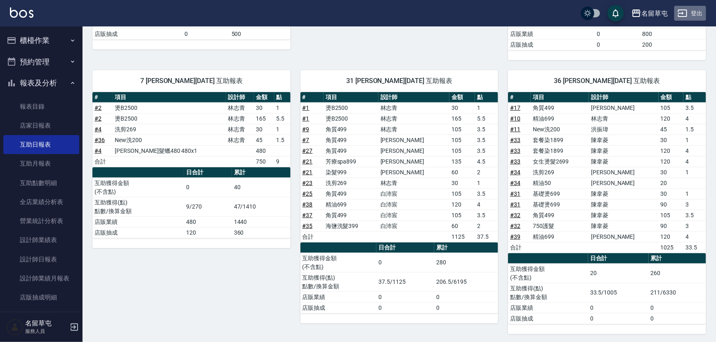
click at [688, 16] on button "登出" at bounding box center [690, 13] width 32 height 15
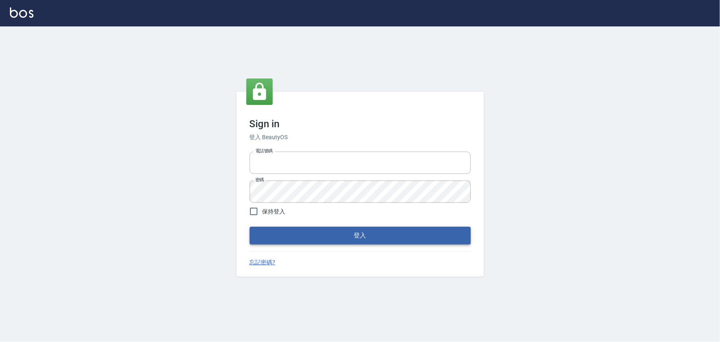
type input "2988528"
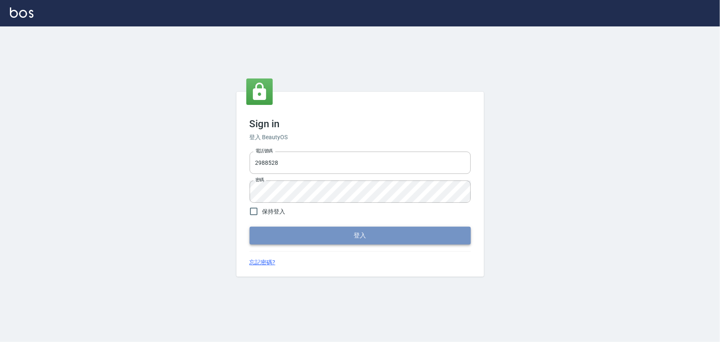
click at [350, 235] on button "登入" at bounding box center [360, 235] width 221 height 17
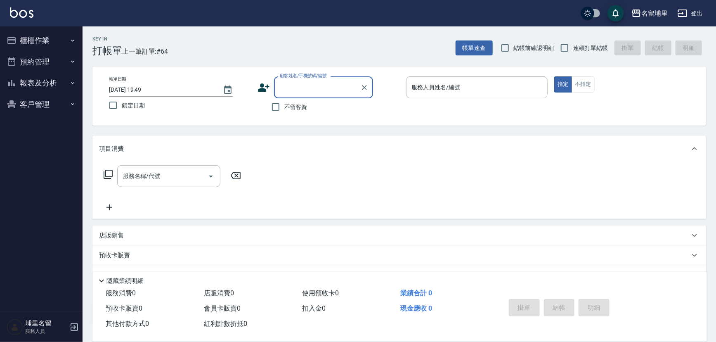
click at [40, 88] on button "報表及分析" at bounding box center [41, 82] width 76 height 21
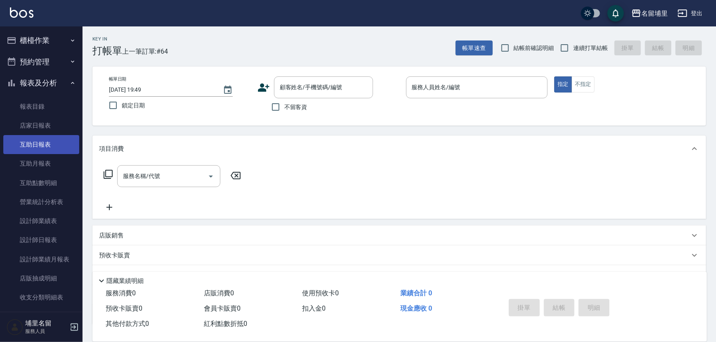
click at [45, 153] on link "互助日報表" at bounding box center [41, 144] width 76 height 19
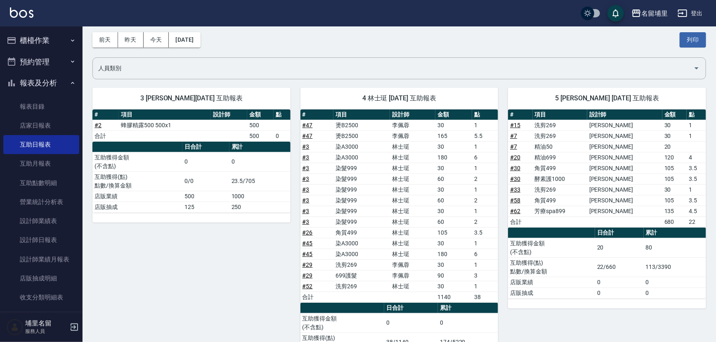
scroll to position [75, 0]
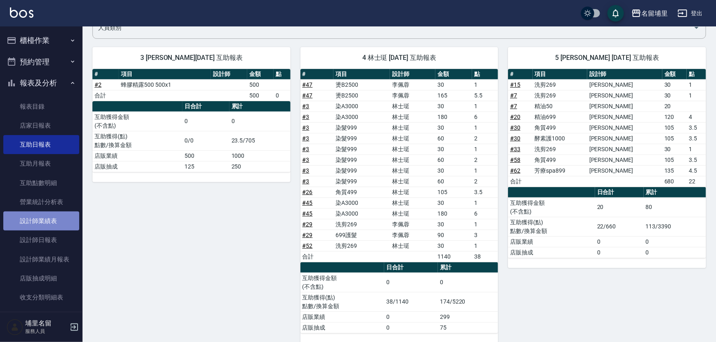
click at [51, 227] on link "設計師業績表" at bounding box center [41, 220] width 76 height 19
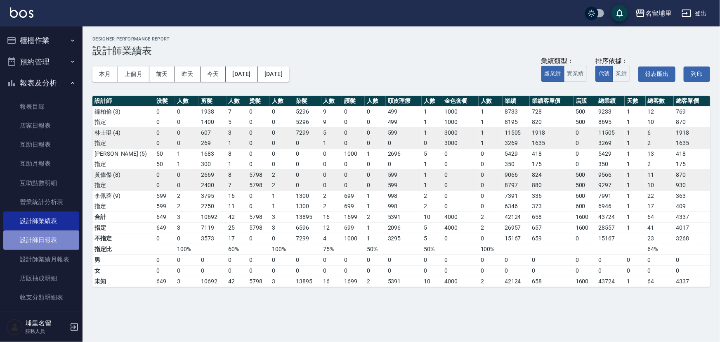
click at [44, 243] on link "設計師日報表" at bounding box center [41, 239] width 76 height 19
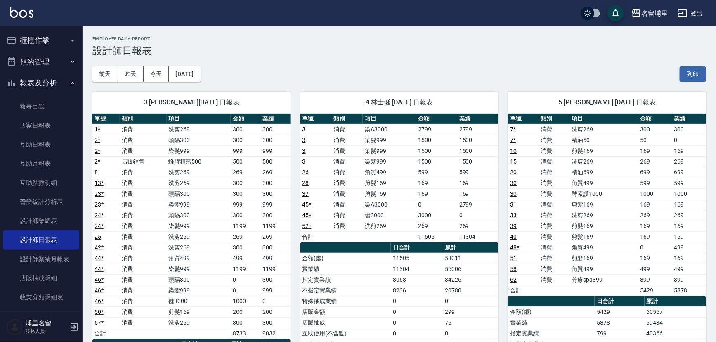
click at [47, 33] on button "櫃檯作業" at bounding box center [41, 40] width 76 height 21
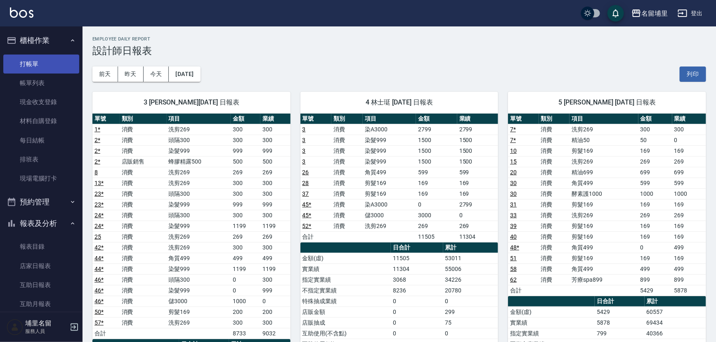
click at [50, 62] on link "打帳單" at bounding box center [41, 63] width 76 height 19
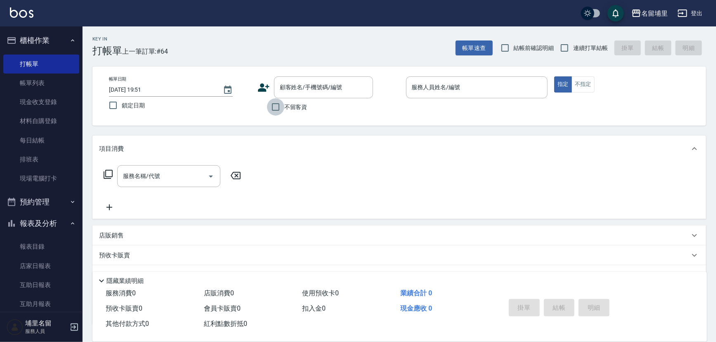
click at [273, 107] on input "不留客資" at bounding box center [275, 106] width 17 height 17
checkbox input "true"
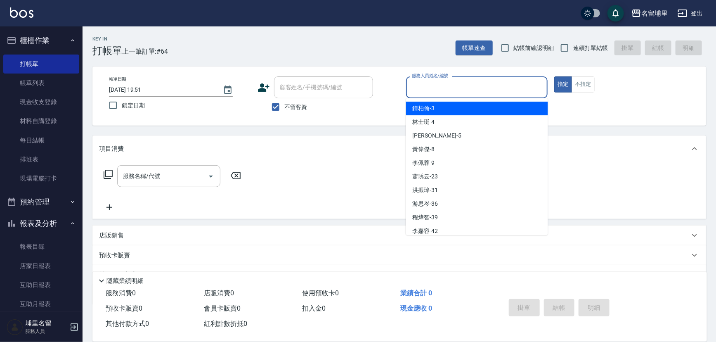
drag, startPoint x: 492, startPoint y: 94, endPoint x: 542, endPoint y: 70, distance: 55.2
click at [493, 93] on input "服務人員姓名/編號" at bounding box center [477, 87] width 135 height 14
click at [566, 50] on input "連續打單結帳" at bounding box center [564, 47] width 17 height 17
checkbox input "true"
click at [481, 83] on input "服務人員姓名/編號" at bounding box center [477, 87] width 135 height 14
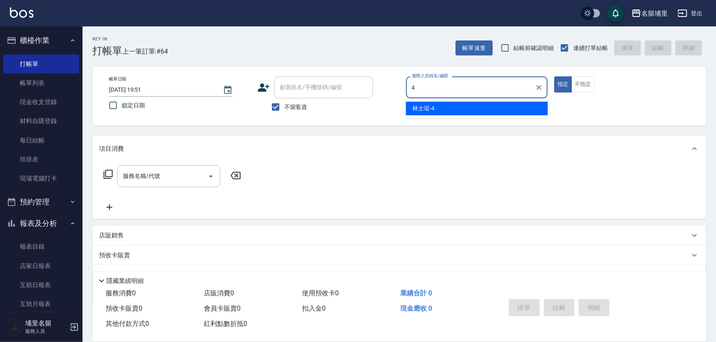
type input "林士珽-4"
type button "true"
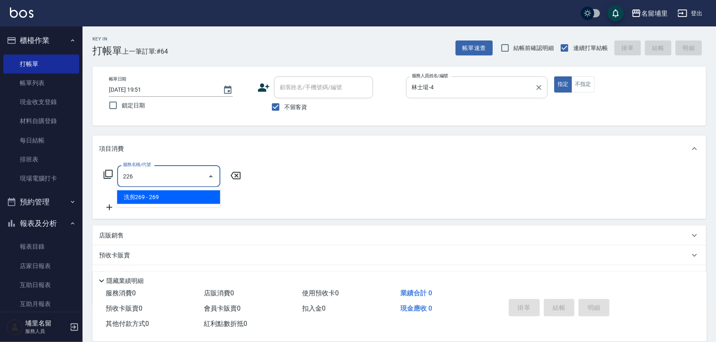
type input "洗剪269(226)"
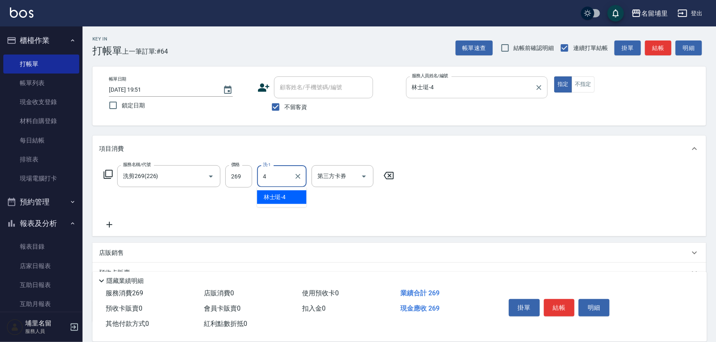
type input "林士珽-4"
click at [366, 172] on icon "Open" at bounding box center [364, 176] width 10 height 10
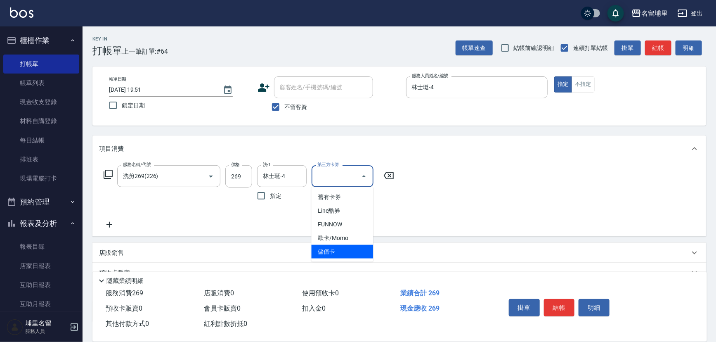
drag, startPoint x: 333, startPoint y: 251, endPoint x: 363, endPoint y: 248, distance: 29.9
click at [334, 250] on span "儲值卡" at bounding box center [343, 252] width 62 height 14
type input "儲值卡"
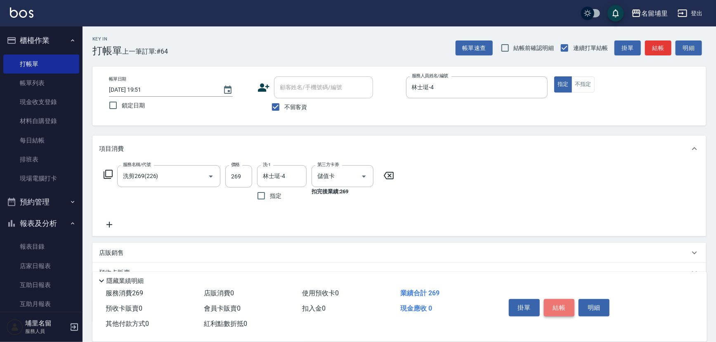
click at [557, 301] on button "結帳" at bounding box center [559, 307] width 31 height 17
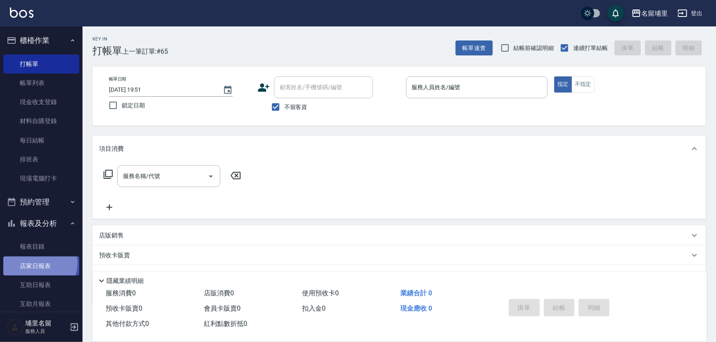
click at [37, 262] on link "店家日報表" at bounding box center [41, 265] width 76 height 19
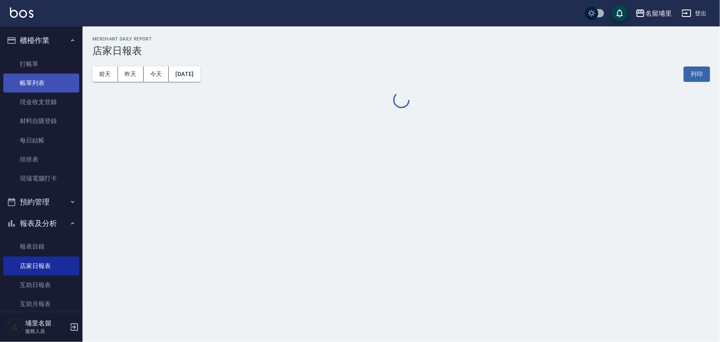
click at [38, 78] on link "帳單列表" at bounding box center [41, 82] width 76 height 19
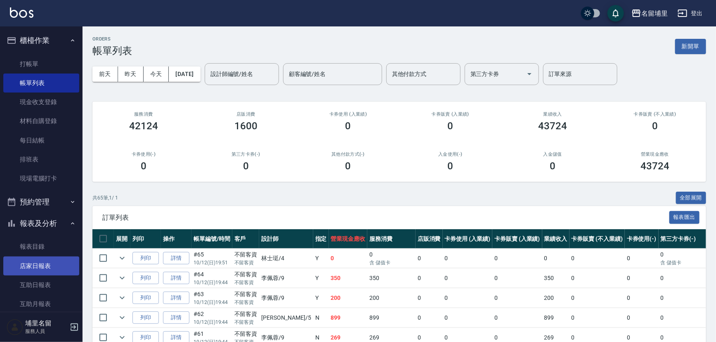
click at [55, 265] on link "店家日報表" at bounding box center [41, 265] width 76 height 19
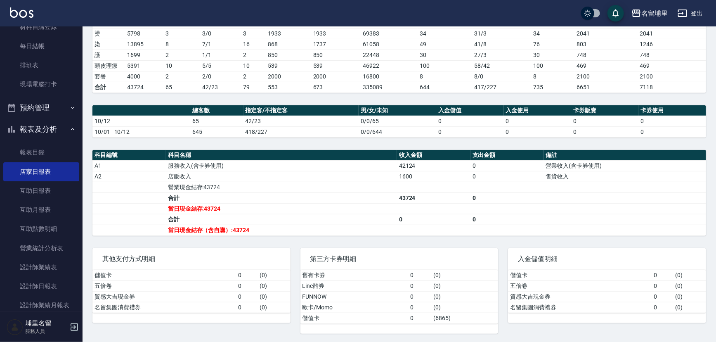
scroll to position [150, 0]
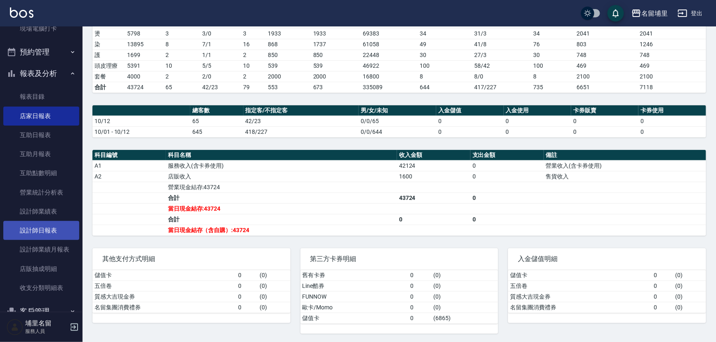
click at [54, 231] on link "設計師日報表" at bounding box center [41, 230] width 76 height 19
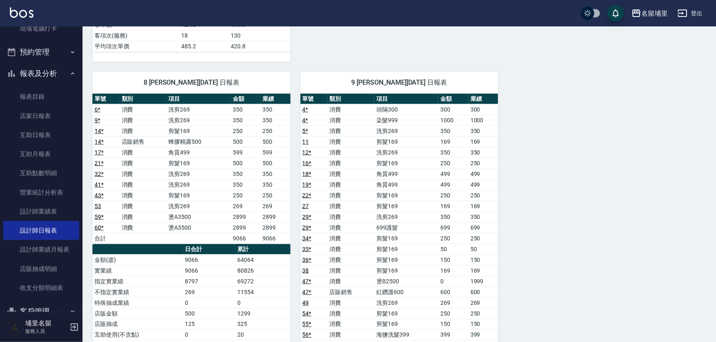
scroll to position [562, 0]
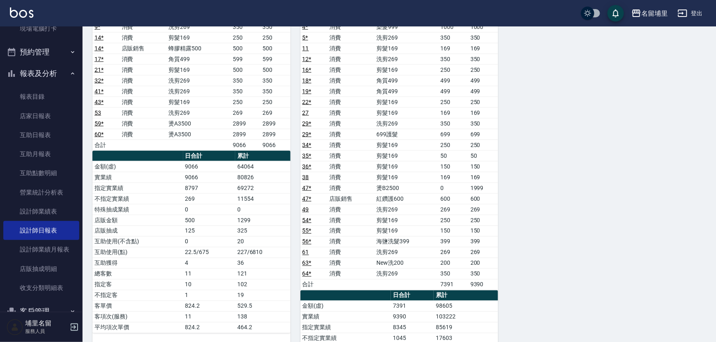
drag, startPoint x: 281, startPoint y: 140, endPoint x: 258, endPoint y: 141, distance: 22.3
click at [272, 141] on td "9066" at bounding box center [275, 144] width 30 height 11
click at [258, 141] on td "9066" at bounding box center [246, 144] width 30 height 11
click at [41, 109] on link "店家日報表" at bounding box center [41, 115] width 76 height 19
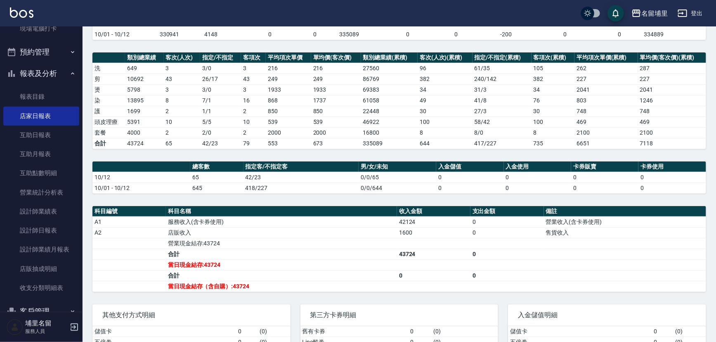
scroll to position [36, 0]
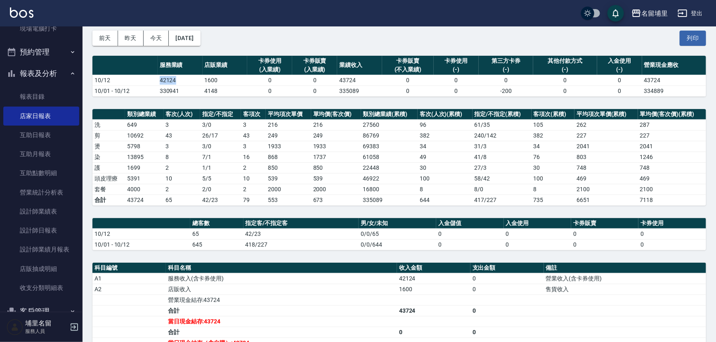
drag, startPoint x: 184, startPoint y: 80, endPoint x: 138, endPoint y: 80, distance: 45.8
click at [138, 80] on tr "10/12 42124 1600 0 0 43724 0 0 0 0 0 43724" at bounding box center [399, 80] width 614 height 11
click at [138, 80] on td "10/12" at bounding box center [124, 80] width 65 height 11
drag, startPoint x: 140, startPoint y: 81, endPoint x: 193, endPoint y: 81, distance: 52.8
click at [193, 81] on tr "10/12 42124 1600 0 0 43724 0 0 0 0 0 43724" at bounding box center [399, 80] width 614 height 11
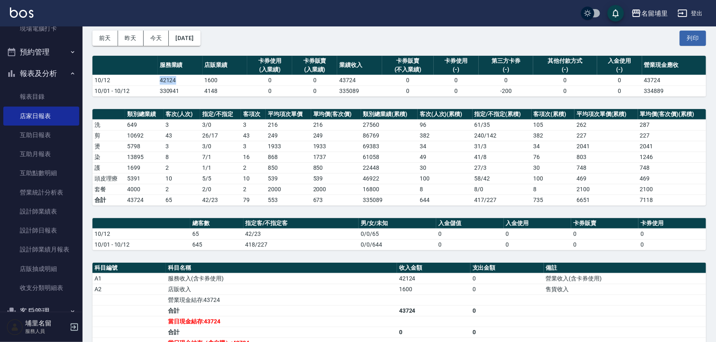
click at [193, 81] on td "42124" at bounding box center [180, 80] width 45 height 11
drag, startPoint x: 189, startPoint y: 80, endPoint x: 124, endPoint y: 82, distance: 65.6
click at [124, 82] on tr "10/12 42124 1600 0 0 43724 0 0 0 0 0 43724" at bounding box center [399, 80] width 614 height 11
click at [124, 82] on td "10/12" at bounding box center [124, 80] width 65 height 11
drag, startPoint x: 138, startPoint y: 82, endPoint x: 193, endPoint y: 82, distance: 54.9
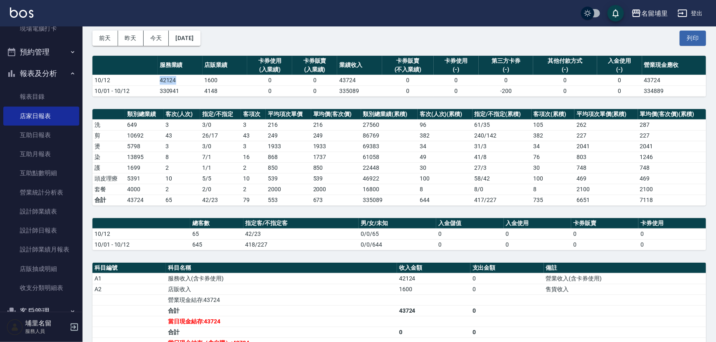
click at [193, 82] on tr "10/12 42124 1600 0 0 43724 0 0 0 0 0 43724" at bounding box center [399, 80] width 614 height 11
click at [193, 82] on td "42124" at bounding box center [180, 80] width 45 height 11
drag, startPoint x: 194, startPoint y: 82, endPoint x: 230, endPoint y: 82, distance: 36.7
click at [230, 82] on tr "10/12 42124 1600 0 0 43724 0 0 0 0 0 43724" at bounding box center [399, 80] width 614 height 11
click at [230, 82] on td "1600" at bounding box center [225, 80] width 45 height 11
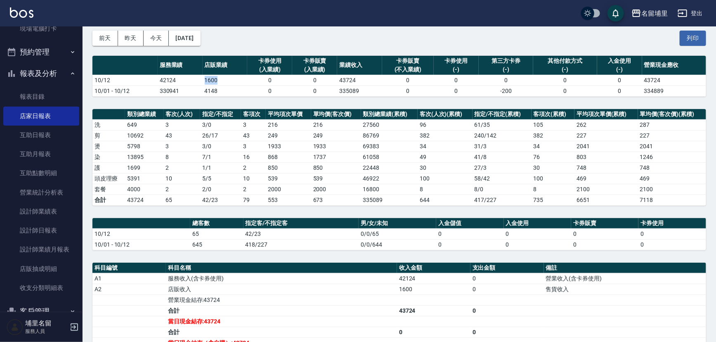
drag, startPoint x: 234, startPoint y: 80, endPoint x: 201, endPoint y: 81, distance: 33.0
click at [201, 81] on tr "10/12 42124 1600 0 0 43724 0 0 0 0 0 43724" at bounding box center [399, 80] width 614 height 11
click at [201, 81] on td "42124" at bounding box center [180, 80] width 45 height 11
drag, startPoint x: 201, startPoint y: 81, endPoint x: 238, endPoint y: 81, distance: 37.1
click at [238, 81] on tr "10/12 42124 1600 0 0 43724 0 0 0 0 0 43724" at bounding box center [399, 80] width 614 height 11
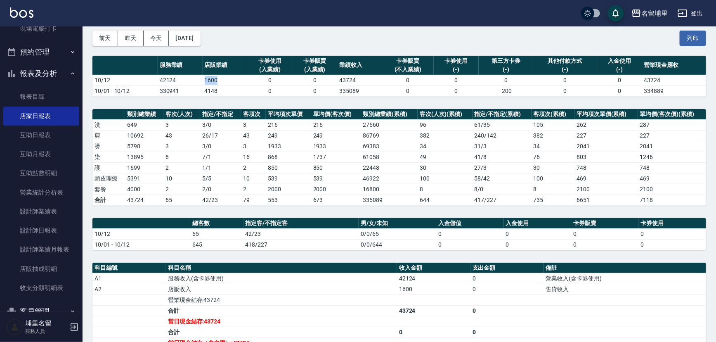
click at [238, 81] on td "1600" at bounding box center [225, 80] width 45 height 11
click at [237, 81] on td "1600" at bounding box center [225, 80] width 45 height 11
drag, startPoint x: 186, startPoint y: 177, endPoint x: 153, endPoint y: 179, distance: 32.7
click at [153, 179] on tr "頭皮理療 5391 10 5 / 5 10 539 539 46922 100 58 / 42 100 469 469" at bounding box center [399, 178] width 614 height 11
click at [267, 215] on div "名留埔里 2025-10-12 店家日報表 列印時間： 2025-10-12-19:54 Merchant Daily Report 店家日報表 前天 昨天 …" at bounding box center [399, 223] width 633 height 465
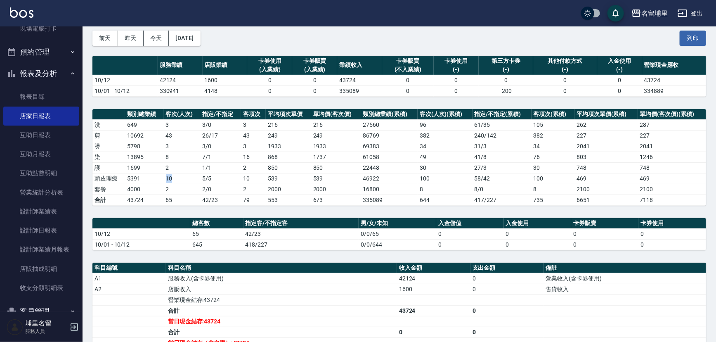
drag, startPoint x: 160, startPoint y: 174, endPoint x: 187, endPoint y: 176, distance: 27.3
click at [187, 176] on tr "頭皮理療 5391 10 5 / 5 10 539 539 46922 100 58 / 42 100 469 469" at bounding box center [399, 178] width 614 height 11
click at [187, 176] on td "10" at bounding box center [182, 178] width 36 height 11
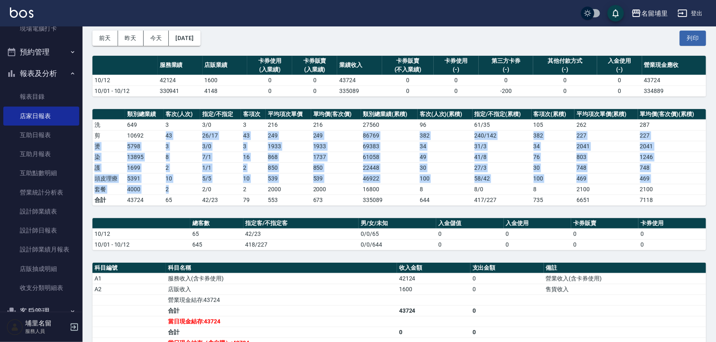
drag, startPoint x: 176, startPoint y: 190, endPoint x: 158, endPoint y: 137, distance: 56.1
click at [158, 137] on tbody "洗 649 3 3 / 0 3 216 216 27560 96 61 / 35 105 262 287 剪 10692 43 26 / 17 43 249 …" at bounding box center [399, 162] width 614 height 86
click at [158, 137] on td "10692" at bounding box center [144, 135] width 38 height 11
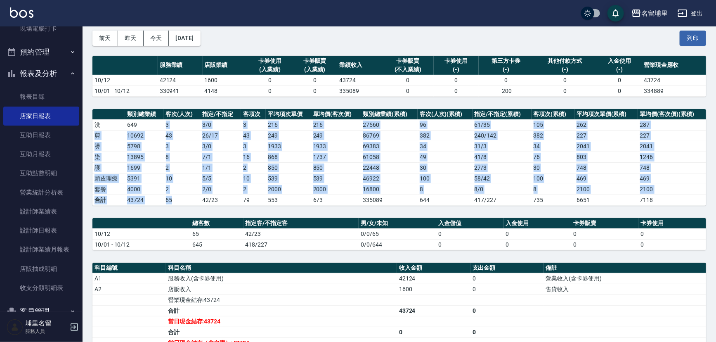
drag, startPoint x: 160, startPoint y: 126, endPoint x: 180, endPoint y: 198, distance: 74.0
click at [180, 198] on tbody "洗 649 3 3 / 0 3 216 216 27560 96 61 / 35 105 262 287 剪 10692 43 26 / 17 43 249 …" at bounding box center [399, 162] width 614 height 86
click at [180, 198] on td "65" at bounding box center [182, 199] width 36 height 11
drag, startPoint x: 179, startPoint y: 198, endPoint x: 161, endPoint y: 120, distance: 79.9
click at [161, 120] on tbody "洗 649 3 3 / 0 3 216 216 27560 96 61 / 35 105 262 287 剪 10692 43 26 / 17 43 249 …" at bounding box center [399, 162] width 614 height 86
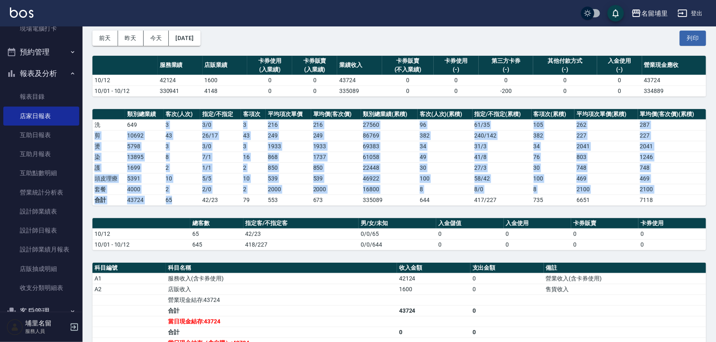
click at [161, 120] on td "649" at bounding box center [144, 124] width 38 height 11
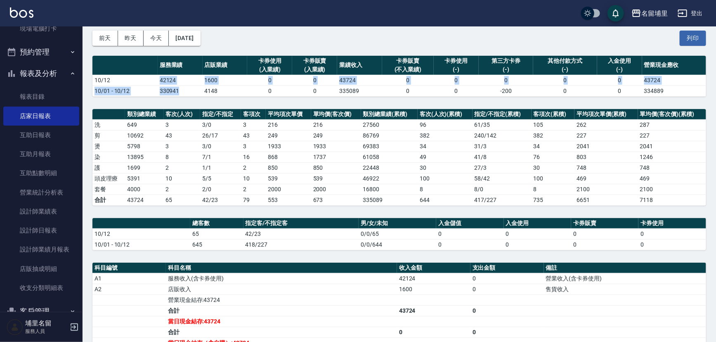
drag, startPoint x: 165, startPoint y: 79, endPoint x: 178, endPoint y: 92, distance: 18.4
click at [178, 92] on tbody "10/12 42124 1600 0 0 43724 0 0 0 0 0 43724 10/01 - 10/12 330941 4148 0 0 335089…" at bounding box center [399, 85] width 614 height 21
click at [178, 92] on td "330941" at bounding box center [180, 90] width 45 height 11
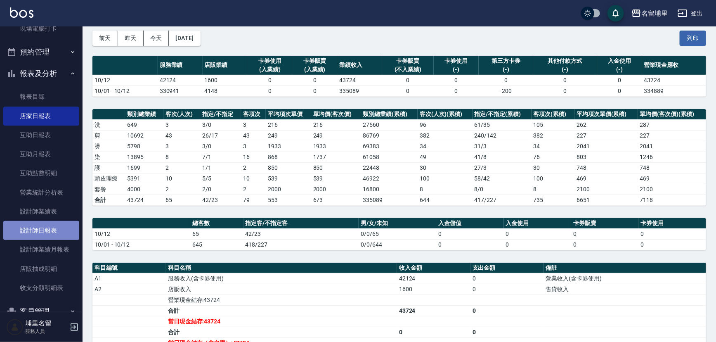
click at [41, 221] on link "設計師日報表" at bounding box center [41, 230] width 76 height 19
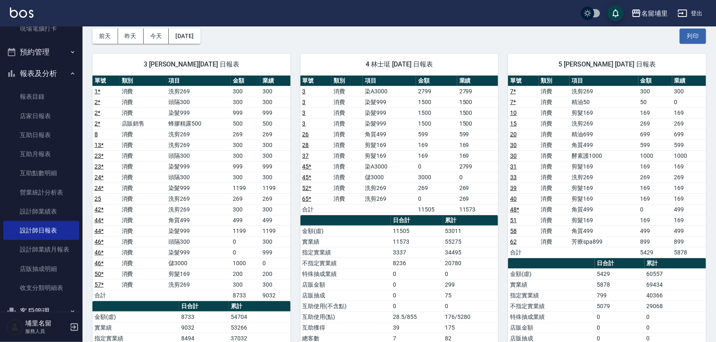
scroll to position [75, 0]
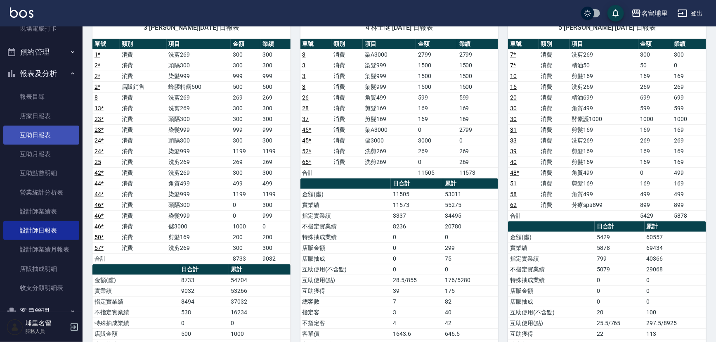
click at [49, 131] on link "互助日報表" at bounding box center [41, 134] width 76 height 19
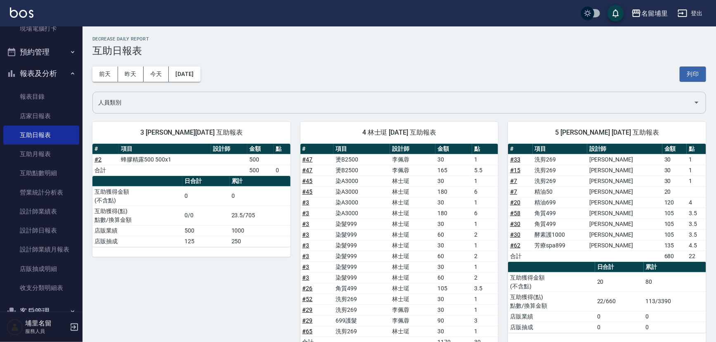
scroll to position [112, 0]
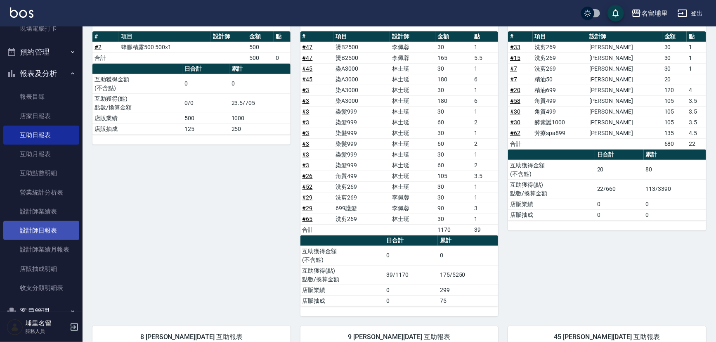
click at [19, 222] on link "設計師日報表" at bounding box center [41, 230] width 76 height 19
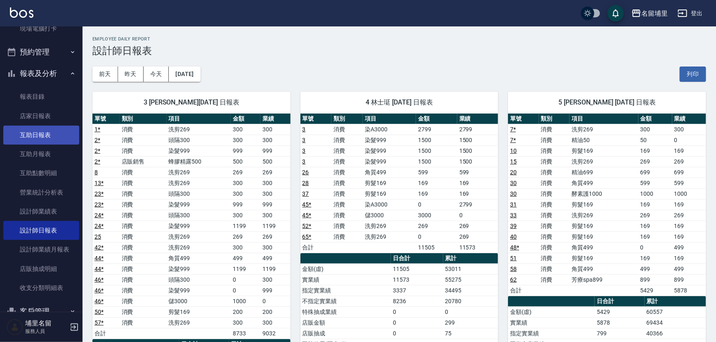
click at [31, 132] on link "互助日報表" at bounding box center [41, 134] width 76 height 19
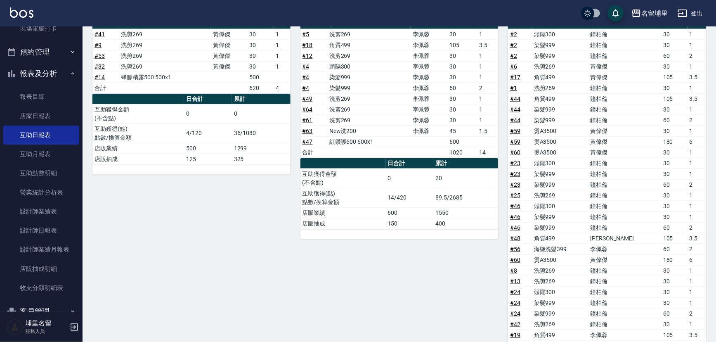
scroll to position [437, 0]
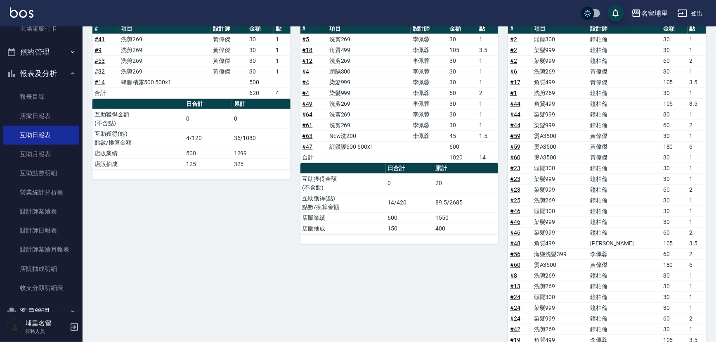
click at [515, 144] on link "# 59" at bounding box center [515, 146] width 10 height 7
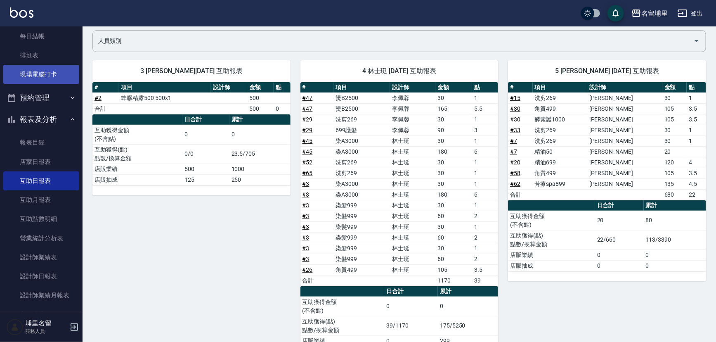
scroll to position [0, 0]
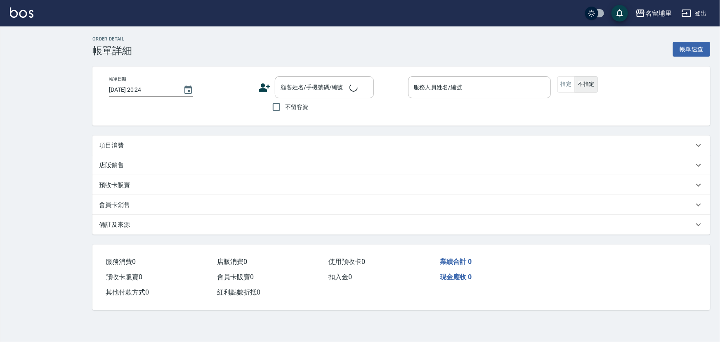
type input "2025/10/12 19:44"
checkbox input "true"
type input "[PERSON_NAME]-8"
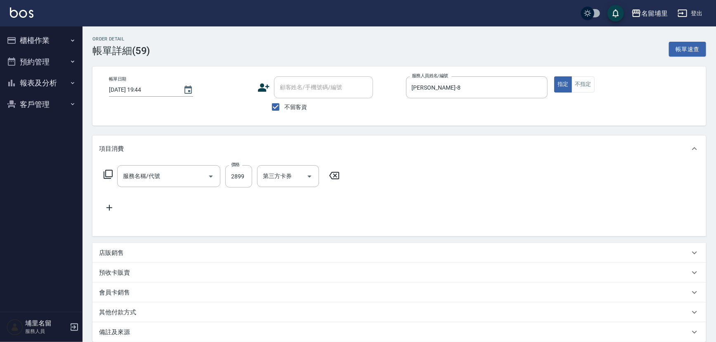
type input "燙A3500(31)"
